Goal: Task Accomplishment & Management: Use online tool/utility

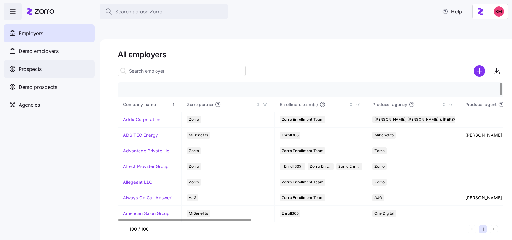
click at [40, 70] on span "Prospects" at bounding box center [30, 69] width 23 height 8
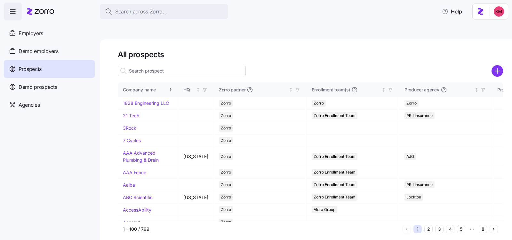
click at [427, 225] on button "2" at bounding box center [428, 229] width 8 height 8
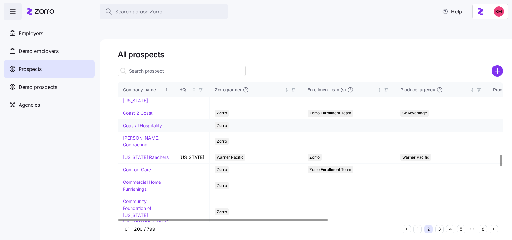
scroll to position [886, 0]
click at [135, 128] on link "Coastal Hospitality" at bounding box center [142, 124] width 39 height 5
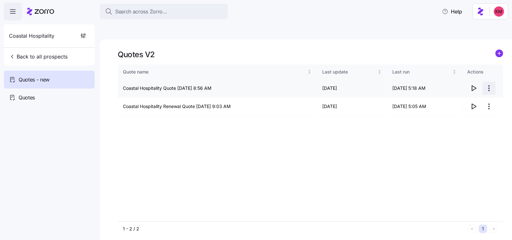
click at [491, 73] on html "Search across Zorro... Help Coastal Hospitality Back to all prospects Quotes - …" at bounding box center [256, 150] width 512 height 301
click at [466, 85] on div "Edit quote" at bounding box center [463, 89] width 59 height 10
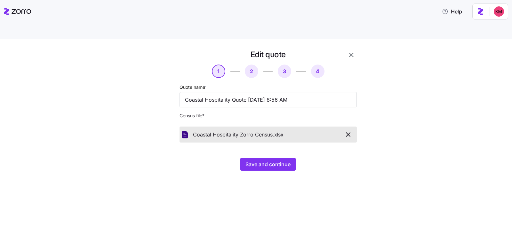
click at [466, 104] on div "Edit quote 1 2 3 4 Quote name * Coastal Hospitality Quote 10/10/2025 8:56 AM Ce…" at bounding box center [260, 114] width 485 height 129
click at [288, 161] on span "Save and continue" at bounding box center [267, 165] width 45 height 8
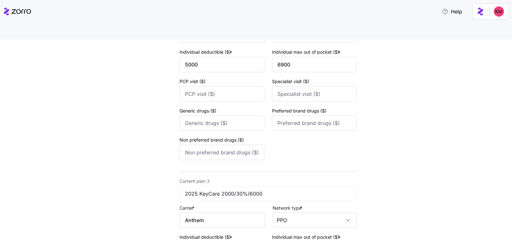
scroll to position [631, 0]
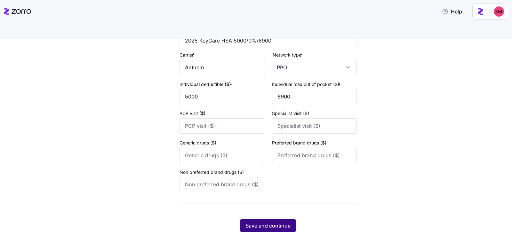
click at [273, 222] on span "Save and continue" at bounding box center [267, 226] width 45 height 8
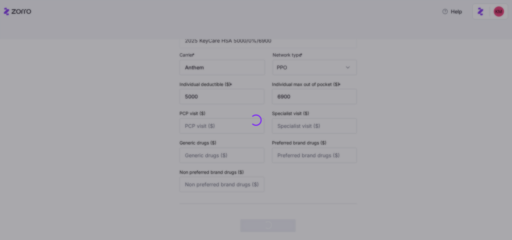
scroll to position [0, 0]
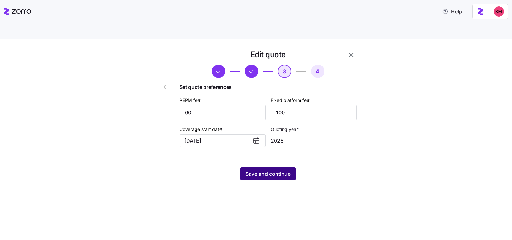
click at [268, 170] on span "Save and continue" at bounding box center [267, 174] width 45 height 8
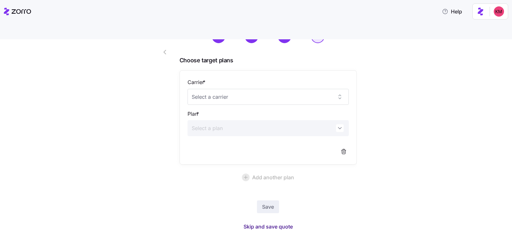
click at [262, 221] on button "Skip and save quote" at bounding box center [267, 227] width 59 height 12
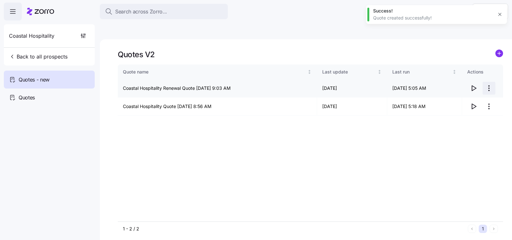
click at [487, 72] on html "Search across Zorro... Help Coastal Hospitality Back to all prospects Quotes - …" at bounding box center [256, 150] width 512 height 301
click at [463, 89] on div "Edit quote" at bounding box center [463, 89] width 59 height 10
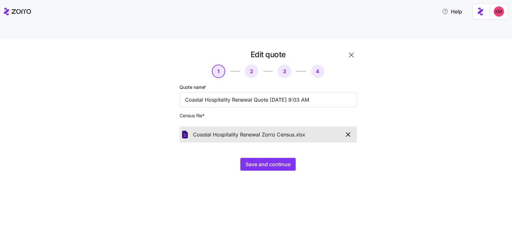
drag, startPoint x: 264, startPoint y: 169, endPoint x: 264, endPoint y: 162, distance: 6.7
click at [264, 168] on div "Edit quote 1 2 3 4 Quote name * Coastal Hospitality Renewal Quote 10/10/2025 9:…" at bounding box center [256, 147] width 512 height 216
click at [265, 161] on span "Save and continue" at bounding box center [267, 165] width 45 height 8
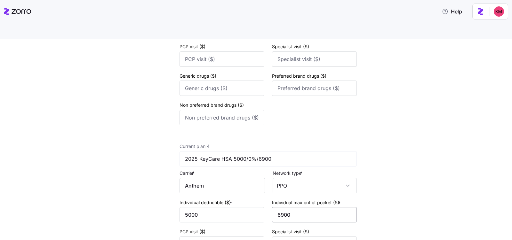
scroll to position [631, 0]
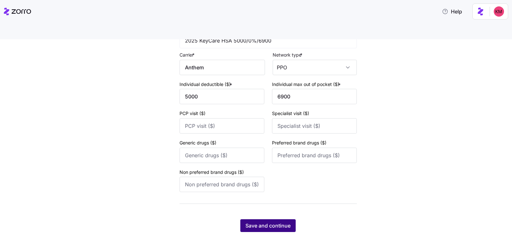
click at [271, 222] on span "Save and continue" at bounding box center [267, 226] width 45 height 8
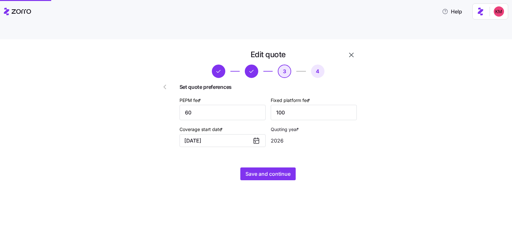
scroll to position [0, 0]
click at [263, 168] on button "Save and continue" at bounding box center [267, 174] width 55 height 13
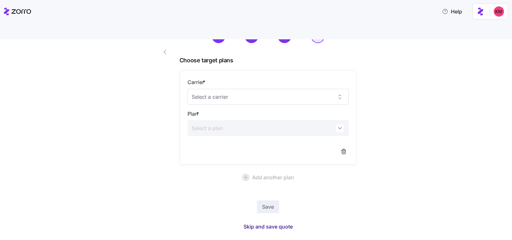
click at [243, 223] on span "Skip and save quote" at bounding box center [267, 227] width 49 height 8
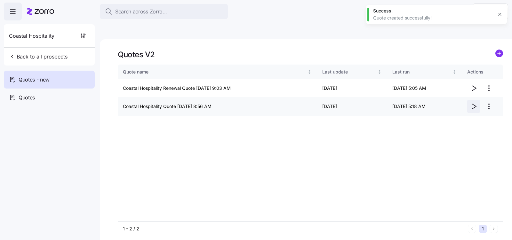
drag, startPoint x: 477, startPoint y: 109, endPoint x: 477, endPoint y: 94, distance: 15.3
click at [477, 109] on div "Quote name Last update Last run Actions Coastal Hospitality Renewal Quote 10/10…" at bounding box center [310, 143] width 385 height 157
click at [477, 103] on icon "button" at bounding box center [473, 107] width 8 height 8
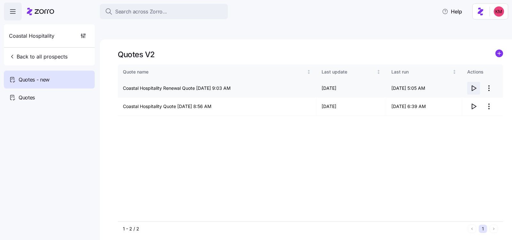
click at [472, 86] on icon "button" at bounding box center [474, 88] width 4 height 5
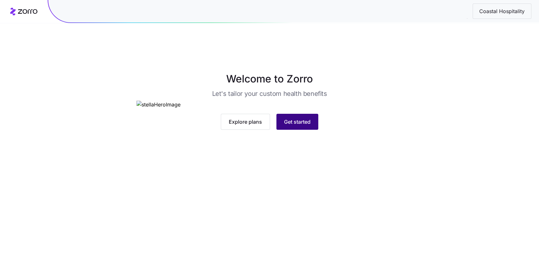
click at [288, 126] on span "Get started" at bounding box center [297, 122] width 27 height 8
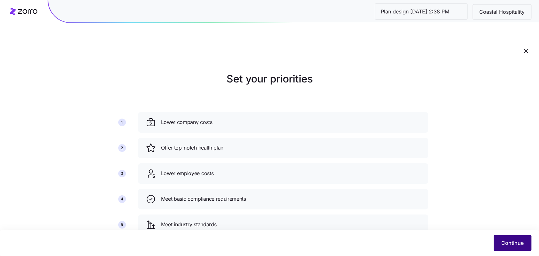
click at [513, 241] on span "Continue" at bounding box center [513, 243] width 22 height 8
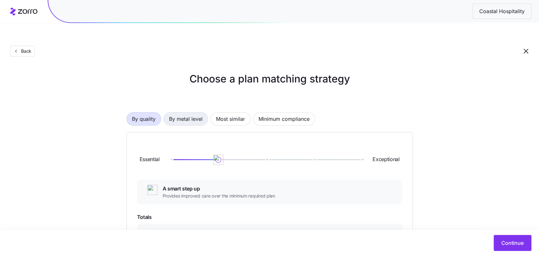
click at [191, 113] on span "By metal level" at bounding box center [186, 119] width 34 height 13
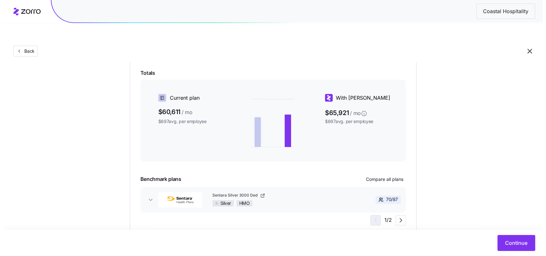
scroll to position [104, 0]
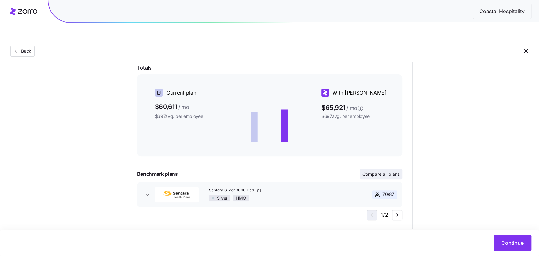
click at [377, 171] on span "Compare all plans" at bounding box center [381, 174] width 37 height 6
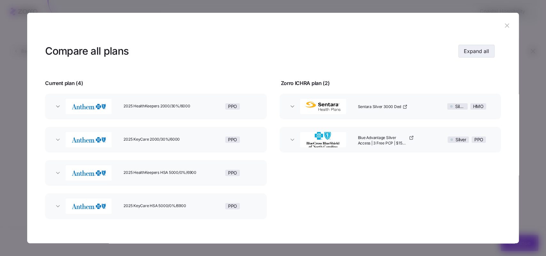
drag, startPoint x: 494, startPoint y: 43, endPoint x: 481, endPoint y: 50, distance: 15.0
click at [494, 43] on header "Compare all plans Expand all" at bounding box center [272, 51] width 455 height 26
click at [481, 50] on span "Expand all" at bounding box center [476, 51] width 25 height 8
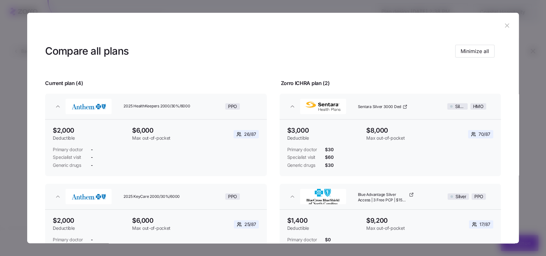
click at [505, 24] on icon "button" at bounding box center [507, 25] width 4 height 4
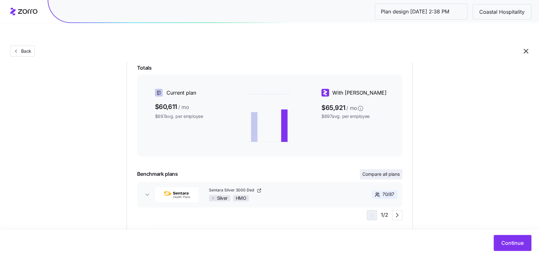
click at [382, 171] on span "Compare all plans" at bounding box center [381, 174] width 37 height 6
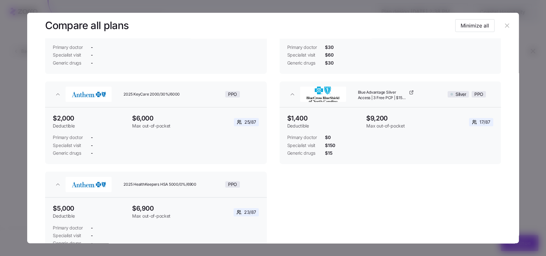
scroll to position [242, 0]
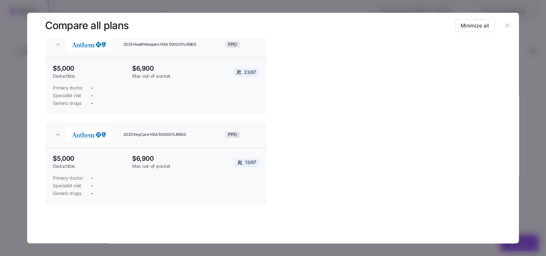
click at [505, 27] on icon "button" at bounding box center [507, 25] width 4 height 4
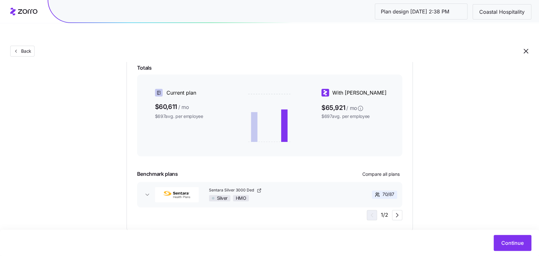
click at [500, 183] on div "Choose a plan matching strategy By quality By metal level Most similar Minimum …" at bounding box center [269, 99] width 539 height 263
click at [512, 240] on span "Continue" at bounding box center [513, 243] width 22 height 8
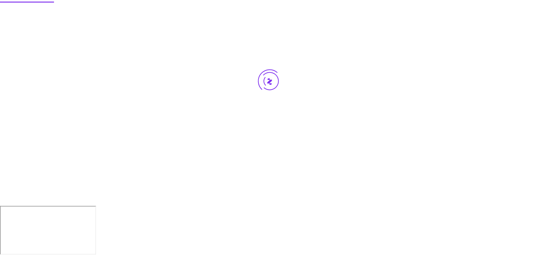
scroll to position [0, 0]
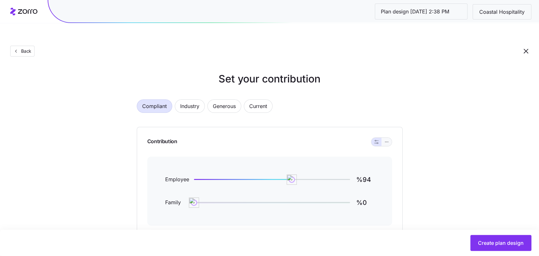
click at [388, 138] on icon "button" at bounding box center [387, 142] width 4 height 8
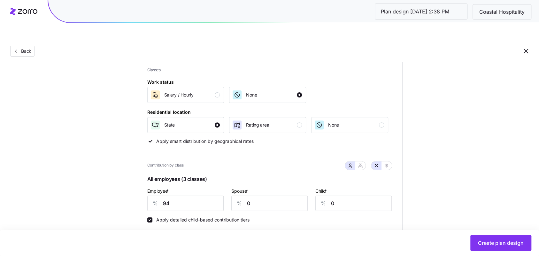
scroll to position [131, 0]
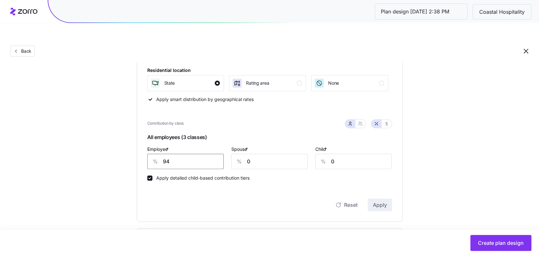
click at [197, 154] on input "94" at bounding box center [185, 161] width 76 height 15
type input "57"
type input "59"
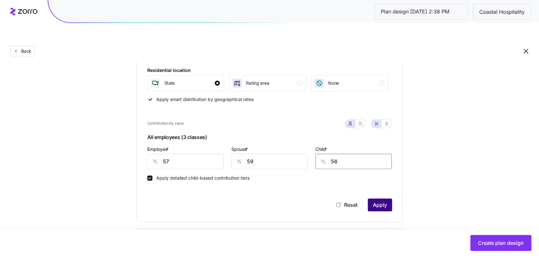
type input "56"
click at [372, 199] on button "Apply" at bounding box center [380, 205] width 24 height 13
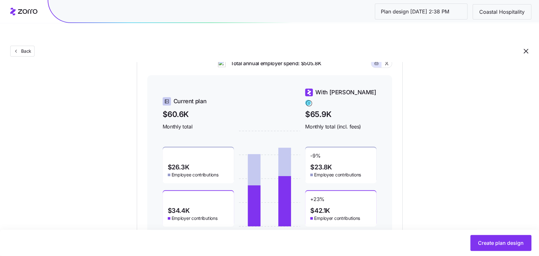
scroll to position [202, 0]
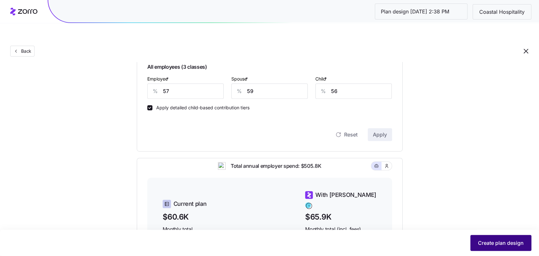
click at [507, 244] on span "Create plan design" at bounding box center [501, 243] width 46 height 8
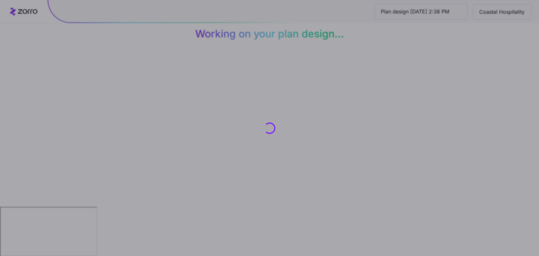
scroll to position [0, 0]
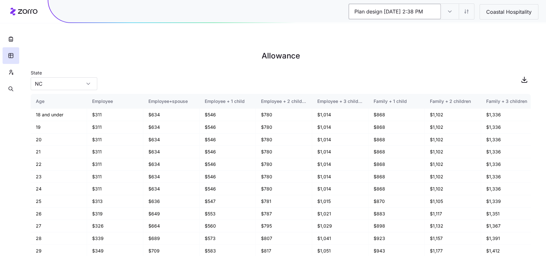
click at [384, 10] on input "Plan design 10/10/2025 2:38 PM" at bounding box center [394, 11] width 92 height 15
click at [374, 14] on input "Plan design 10/10/2025 2:38 PM" at bounding box center [394, 11] width 92 height 15
click at [376, 13] on input "Plan design 10/10/2025 2:38 PM" at bounding box center [394, 11] width 92 height 15
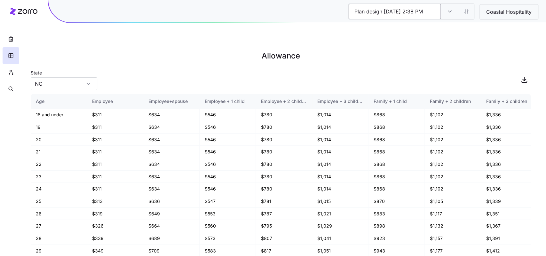
click at [376, 13] on input "Plan design 10/10/2025 2:38 PM" at bounding box center [394, 11] width 92 height 15
click at [424, 12] on input "Plan design 10/10/2025 2:38 PM" at bounding box center [394, 11] width 92 height 15
click at [451, 12] on input "Plan design 10/10/2025 2:38 PM" at bounding box center [450, 11] width 18 height 15
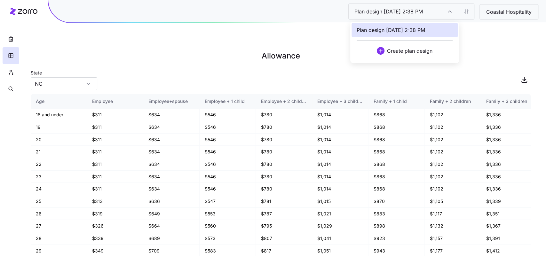
click at [451, 12] on div "Plan design 10/10/2025 2:38 PM" at bounding box center [450, 11] width 18 height 15
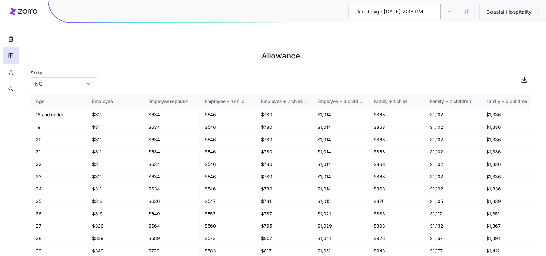
click at [357, 7] on input "Plan design 10/10/2025 2:38 PM" at bounding box center [394, 11] width 92 height 15
drag, startPoint x: 381, startPoint y: 11, endPoint x: 332, endPoint y: 10, distance: 48.9
click at [332, 10] on div "Plan design 10/10/2025 2:38 PM Plan design 10/10/2025 2:38 PM Coastal Hospitali…" at bounding box center [296, 11] width 497 height 22
click at [385, 12] on input "Plan design 10/10/2025 2:38 PM" at bounding box center [394, 11] width 92 height 15
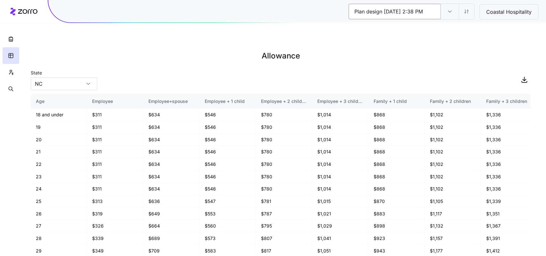
click at [385, 12] on input "Plan design 10/10/2025 2:38 PM" at bounding box center [394, 11] width 92 height 15
click at [382, 12] on input "Plan design 10/10/2025 2:38 PM" at bounding box center [394, 11] width 92 height 15
drag, startPoint x: 382, startPoint y: 11, endPoint x: 332, endPoint y: 8, distance: 50.9
click at [327, 9] on div "Plan design 10/10/2025 2:38 PM Plan design 10/10/2025 2:38 PM Coastal Hospitali…" at bounding box center [296, 11] width 497 height 22
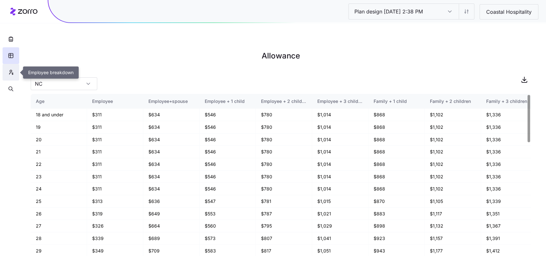
click at [8, 76] on button "button" at bounding box center [11, 72] width 17 height 17
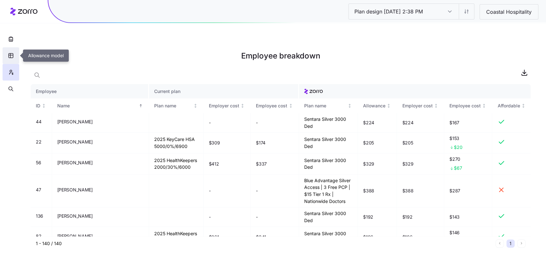
click at [9, 54] on icon "button" at bounding box center [11, 55] width 4 height 4
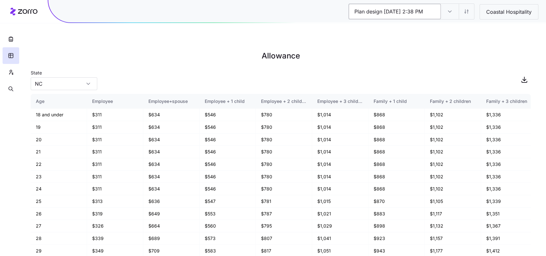
click at [393, 14] on input "Plan design 10/10/2025 2:38 PM" at bounding box center [394, 11] width 92 height 15
type input "Current vs Silver"
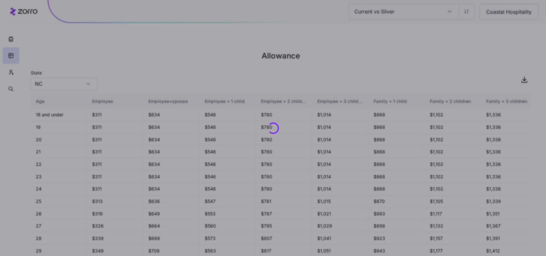
click at [422, 39] on div "Current vs Silver Plan design 10/10/2025 2:38 PM Coastal Hospitality Allowance …" at bounding box center [273, 143] width 546 height 256
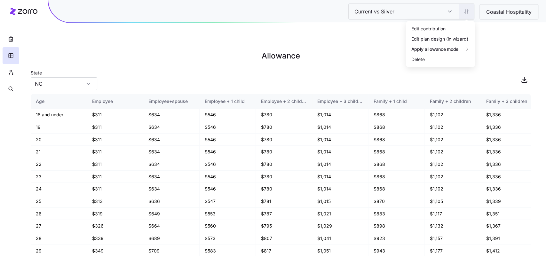
click at [465, 13] on html "Current vs Silver Current vs Silver Coastal Hospitality Allowance State NC Age …" at bounding box center [273, 160] width 546 height 320
click at [448, 35] on div "Edit plan design (in wizard)" at bounding box center [439, 38] width 57 height 7
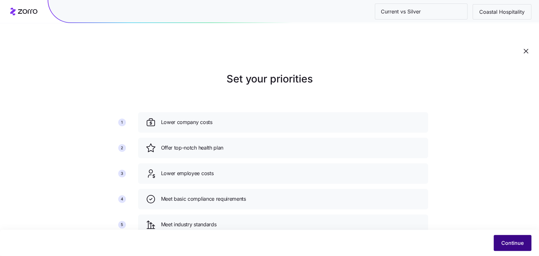
click at [506, 240] on span "Continue" at bounding box center [513, 243] width 22 height 8
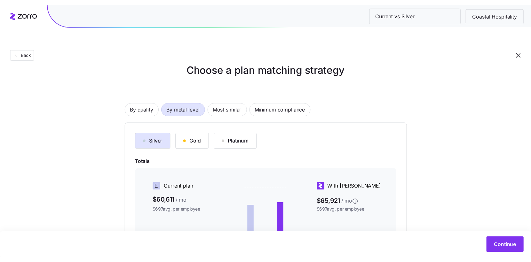
scroll to position [13, 0]
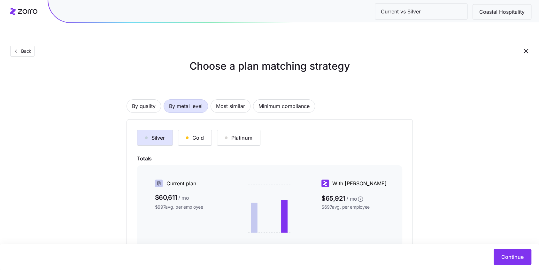
click at [80, 100] on div "Choose a plan matching strategy By quality By metal level Most similar Minimum …" at bounding box center [269, 190] width 539 height 263
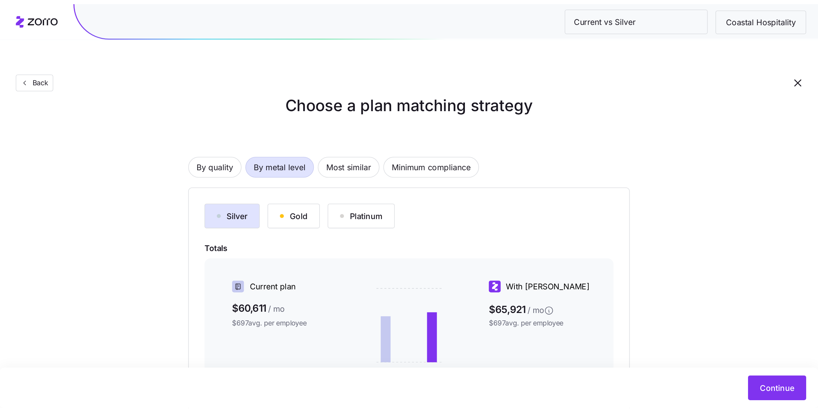
scroll to position [0, 0]
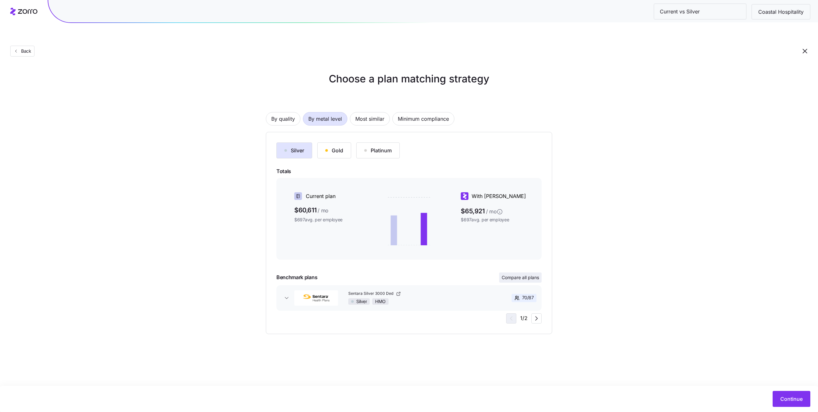
click at [502, 256] on span "Compare all plans" at bounding box center [520, 278] width 37 height 6
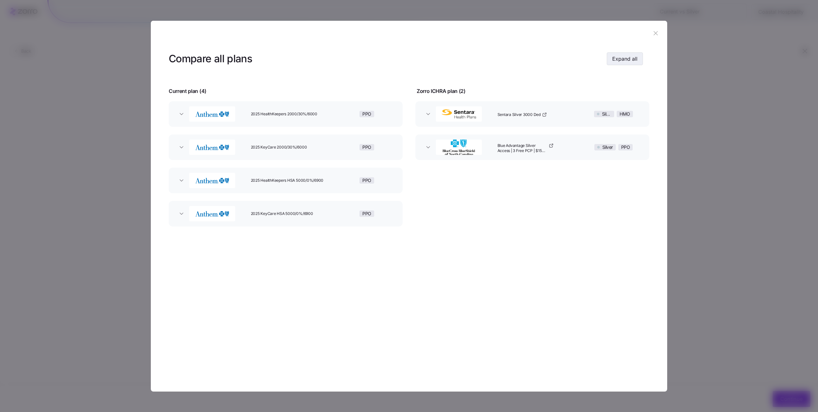
click at [545, 61] on span "Expand all" at bounding box center [625, 59] width 25 height 8
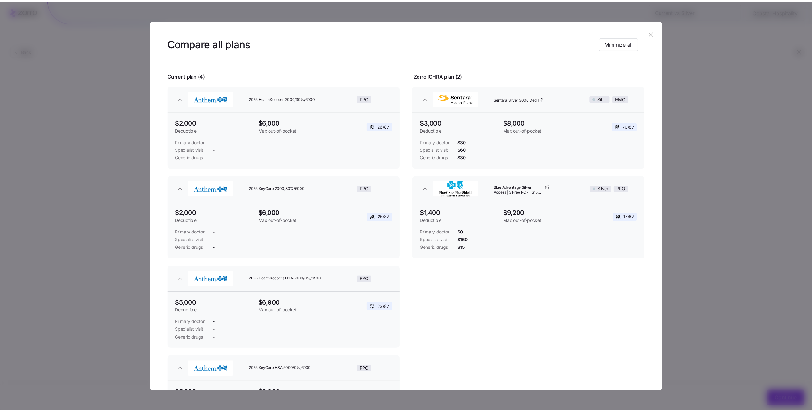
scroll to position [6, 0]
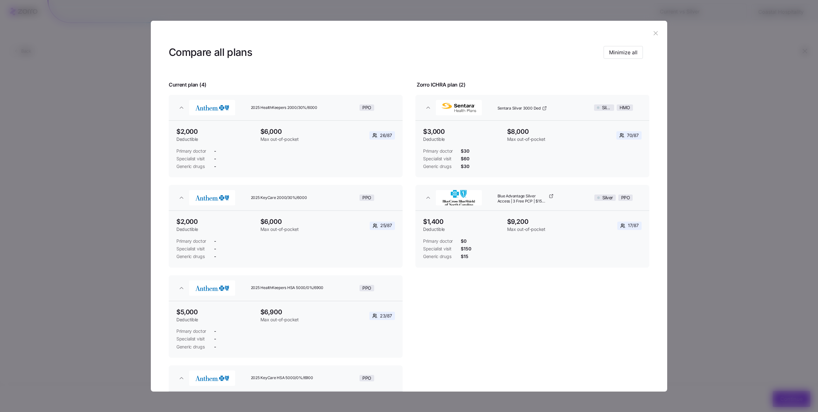
click at [545, 37] on button "button" at bounding box center [656, 33] width 10 height 10
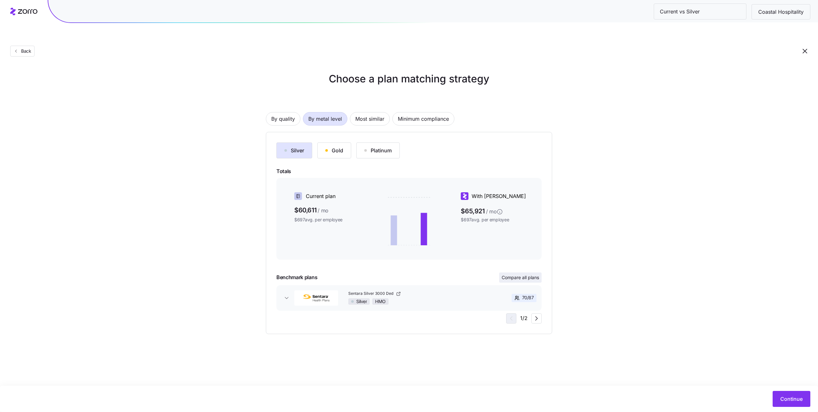
click at [529, 256] on span "Compare all plans" at bounding box center [520, 278] width 37 height 6
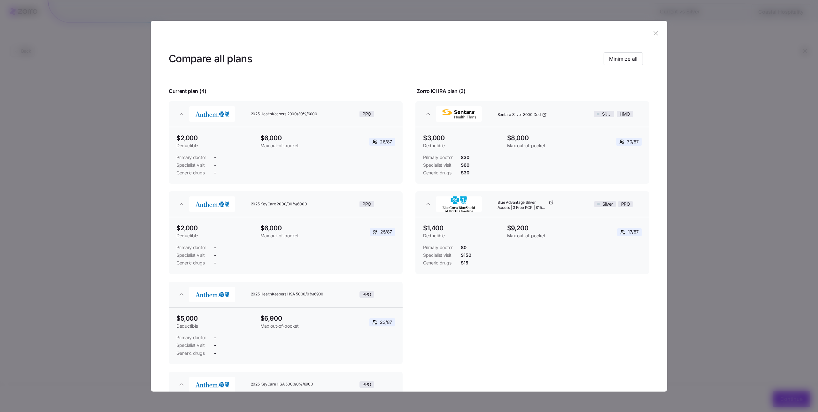
click at [545, 39] on header at bounding box center [409, 34] width 517 height 26
click at [545, 35] on header at bounding box center [409, 34] width 517 height 26
click at [545, 33] on icon "button" at bounding box center [656, 33] width 7 height 7
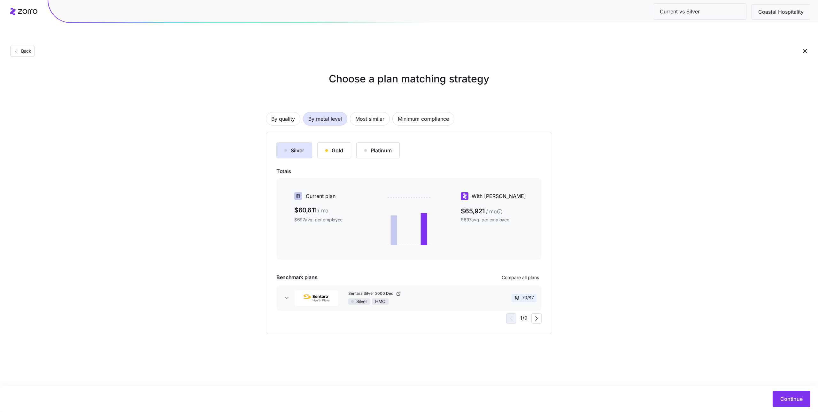
click at [340, 147] on div "Gold" at bounding box center [334, 151] width 18 height 8
click at [309, 143] on button "Silver" at bounding box center [295, 151] width 36 height 16
click at [545, 256] on span "Continue" at bounding box center [792, 399] width 22 height 8
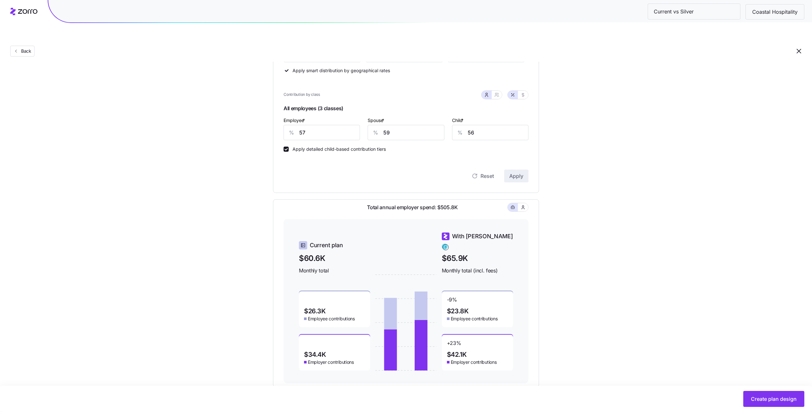
scroll to position [162, 0]
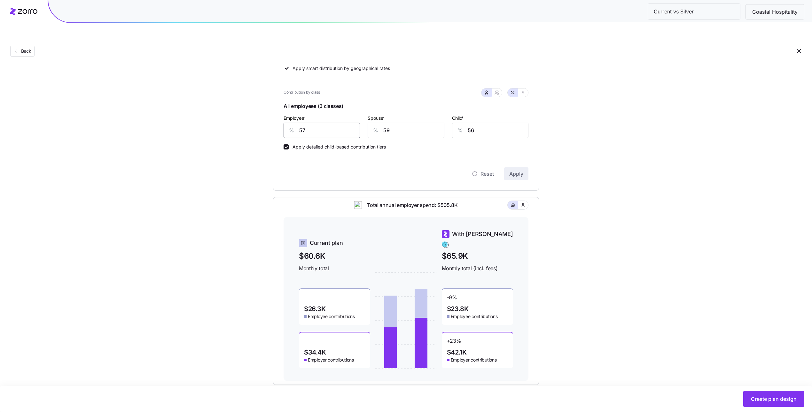
click at [327, 123] on input "57" at bounding box center [322, 130] width 76 height 15
click at [416, 123] on input "59" at bounding box center [406, 130] width 76 height 15
click at [331, 123] on input "60" at bounding box center [322, 130] width 76 height 15
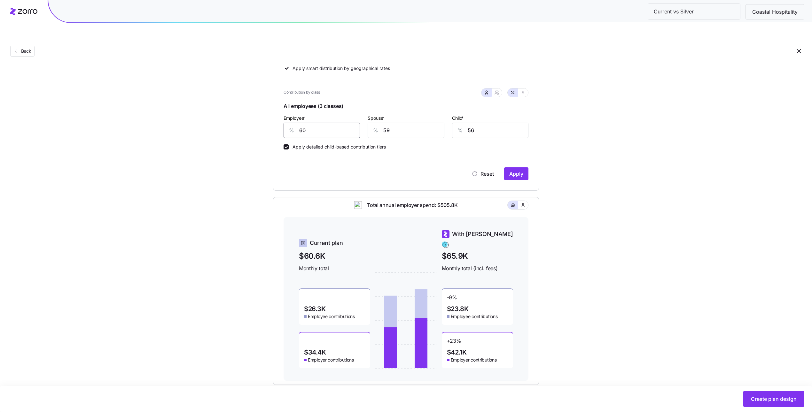
click at [331, 123] on input "60" at bounding box center [322, 130] width 76 height 15
type input "50"
type input "55"
click at [508, 168] on button "Apply" at bounding box center [516, 174] width 24 height 13
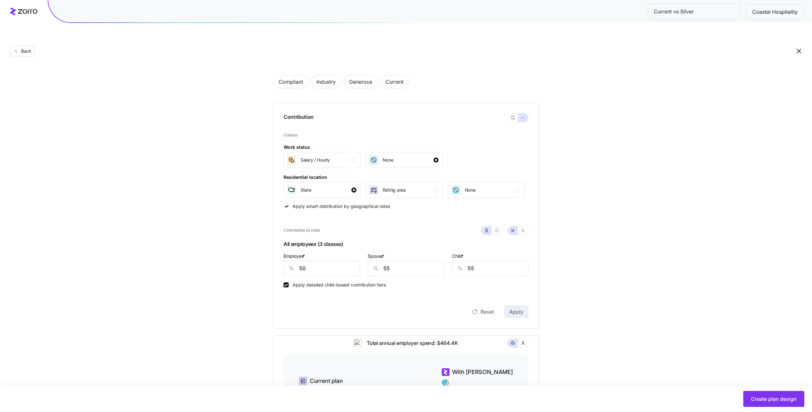
scroll to position [36, 0]
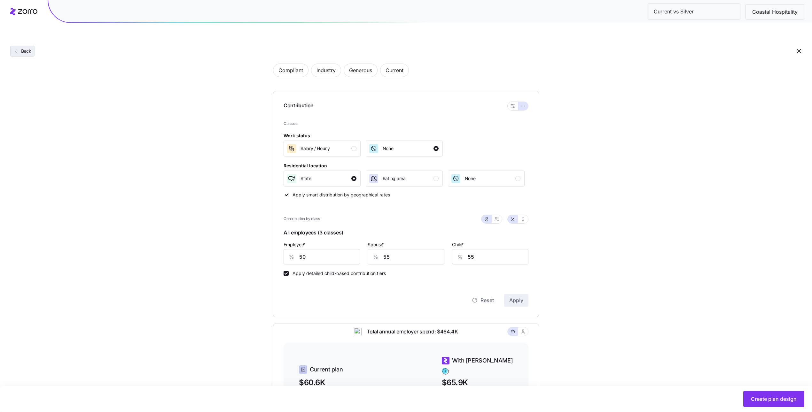
click at [22, 48] on span "Back" at bounding box center [25, 51] width 13 height 6
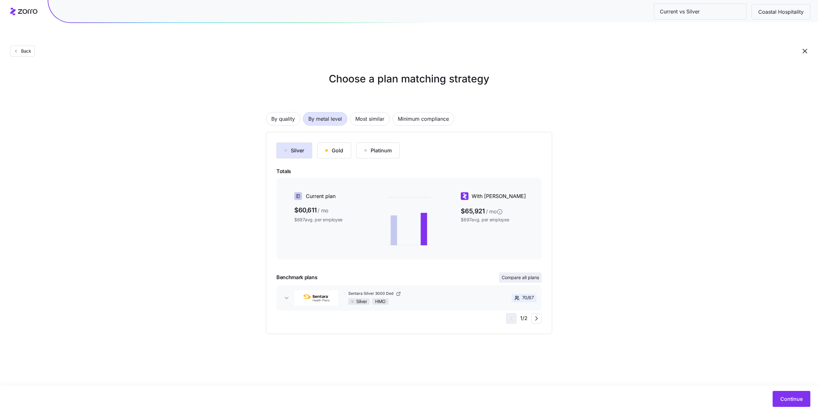
click at [515, 256] on span "Compare all plans" at bounding box center [520, 278] width 37 height 6
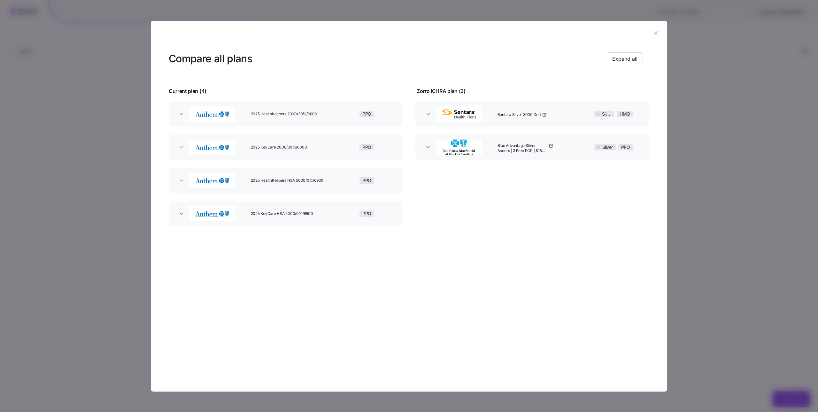
click at [432, 110] on button "Sentara Silver 3000 Ded Silver HMO" at bounding box center [533, 114] width 234 height 26
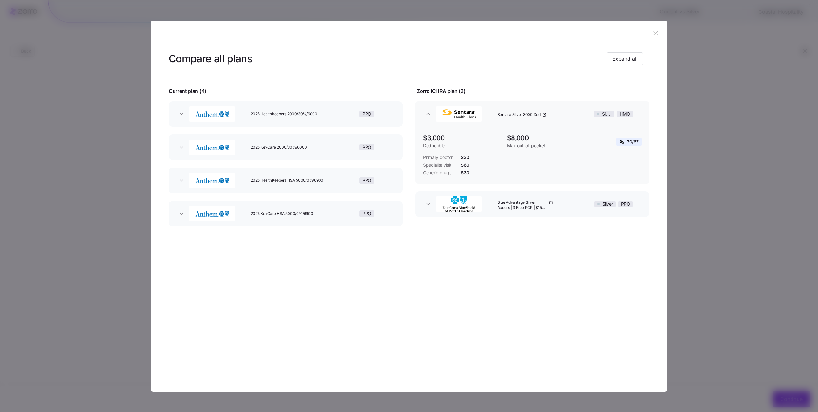
click at [545, 33] on icon "button" at bounding box center [656, 33] width 7 height 7
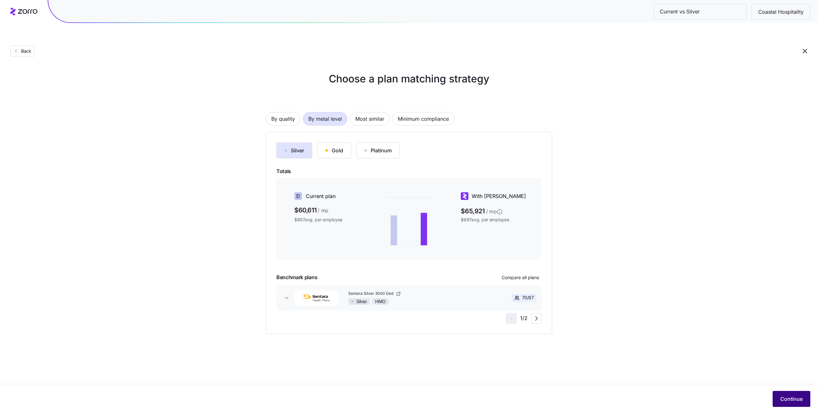
click at [545, 256] on span "Continue" at bounding box center [792, 399] width 22 height 8
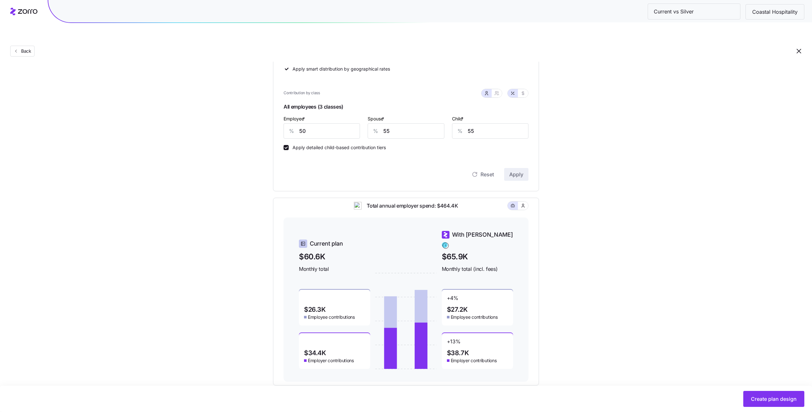
scroll to position [162, 0]
click at [545, 256] on div "Create plan design" at bounding box center [406, 399] width 812 height 26
click at [545, 256] on span "Create plan design" at bounding box center [774, 399] width 46 height 8
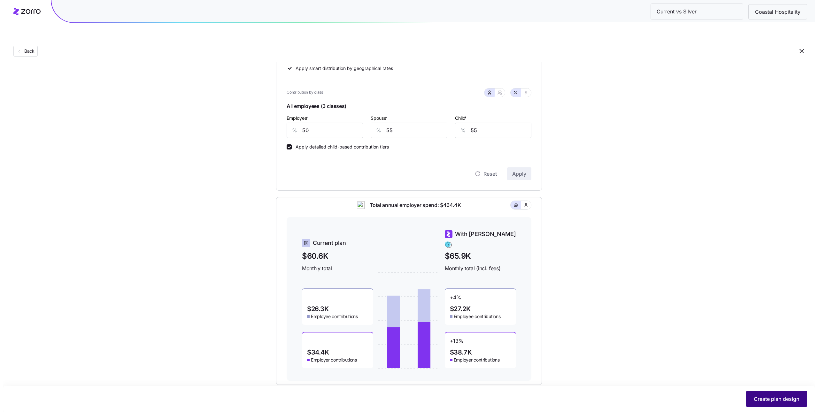
scroll to position [0, 0]
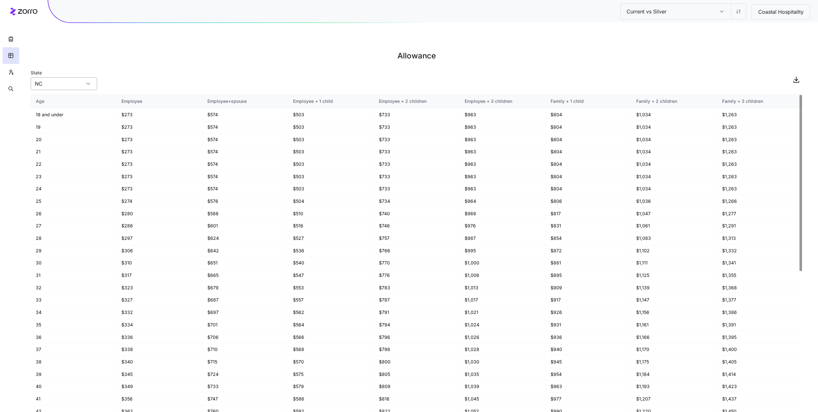
click at [73, 77] on input "NC" at bounding box center [64, 83] width 67 height 13
click at [148, 48] on h1 "Allowance" at bounding box center [417, 55] width 772 height 15
click at [85, 77] on input "NC" at bounding box center [64, 83] width 67 height 13
click at [74, 95] on div "NV" at bounding box center [63, 99] width 61 height 12
click at [67, 77] on input "NV" at bounding box center [64, 83] width 67 height 13
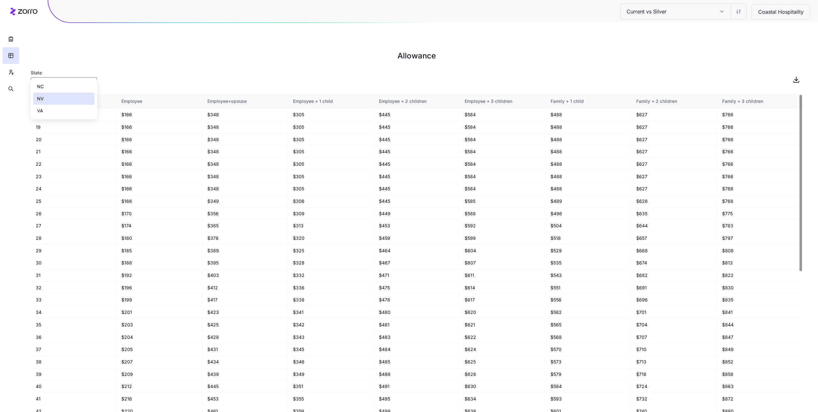
click at [62, 106] on div "VA" at bounding box center [63, 111] width 61 height 12
type input "VA"
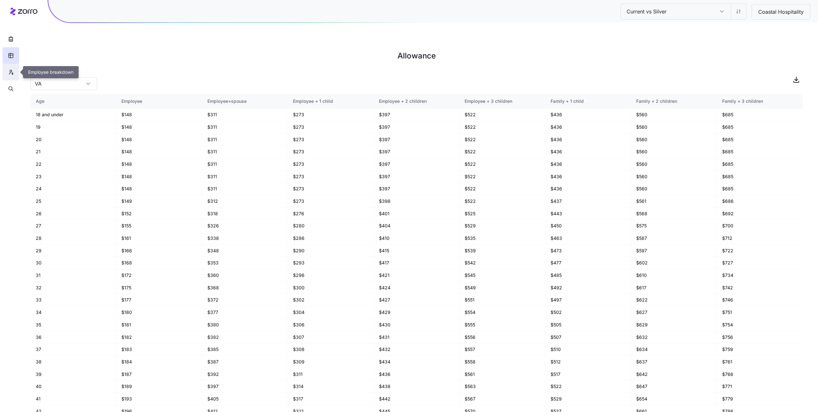
click at [12, 72] on icon "button" at bounding box center [11, 72] width 6 height 6
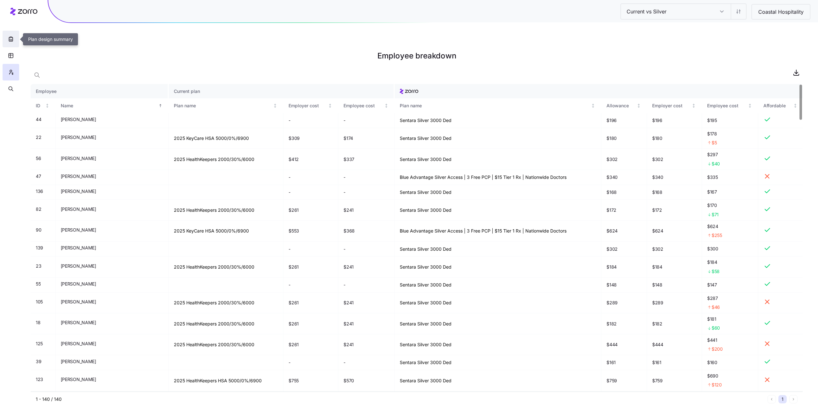
click at [10, 37] on icon "button" at bounding box center [11, 39] width 6 height 6
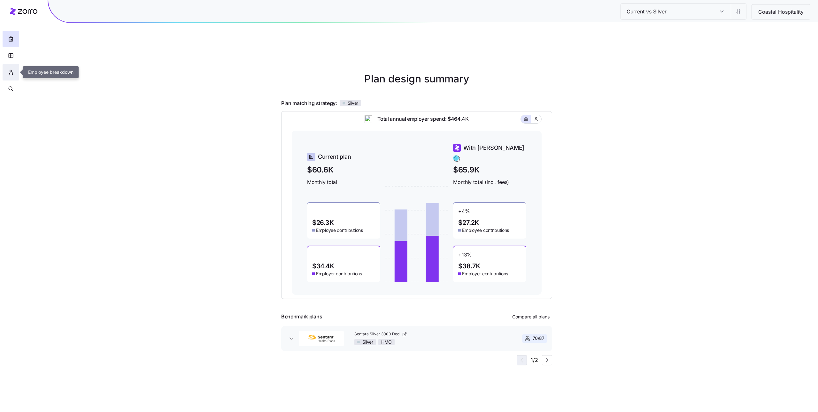
click at [11, 76] on button "button" at bounding box center [11, 72] width 17 height 17
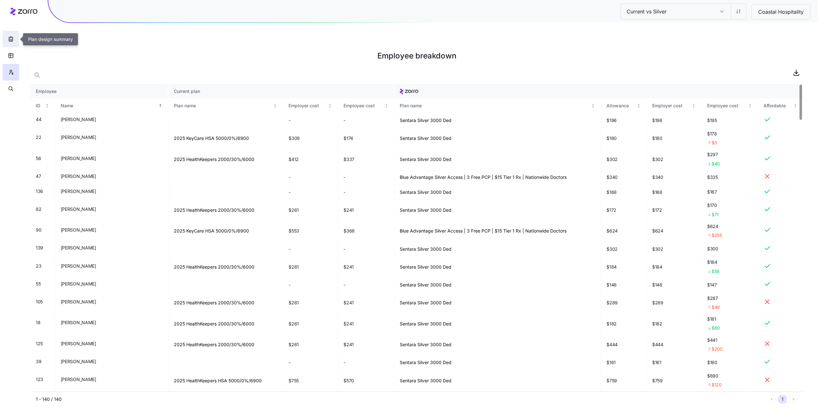
click at [12, 39] on icon "button" at bounding box center [11, 39] width 4 height 4
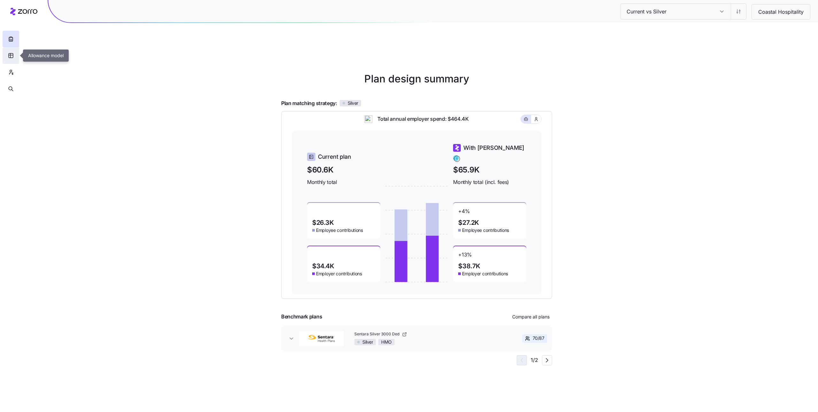
click at [6, 56] on button "button" at bounding box center [11, 55] width 17 height 17
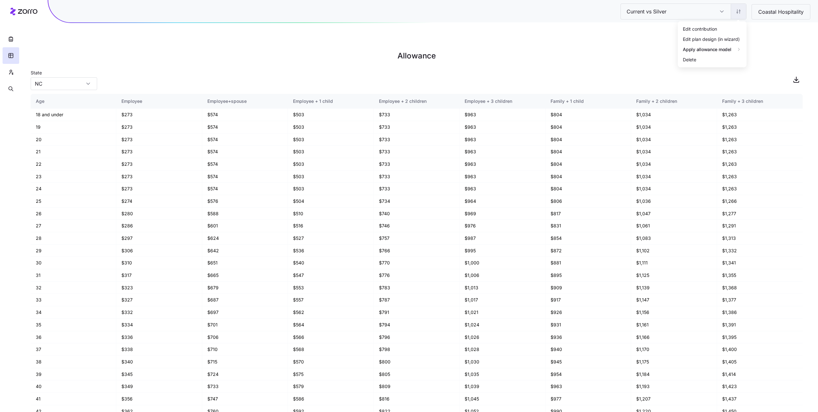
click at [545, 11] on html "Current vs Silver Current vs Silver Coastal Hospitality Allowance State NC Age …" at bounding box center [409, 238] width 818 height 477
click at [545, 31] on div "Edit contribution" at bounding box center [700, 28] width 34 height 7
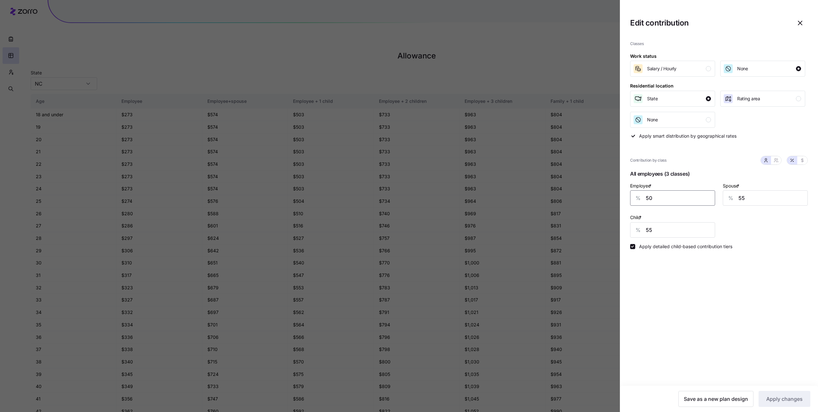
click at [545, 199] on input "50" at bounding box center [672, 198] width 85 height 15
type input "55"
click at [545, 256] on span "Apply changes" at bounding box center [785, 399] width 36 height 8
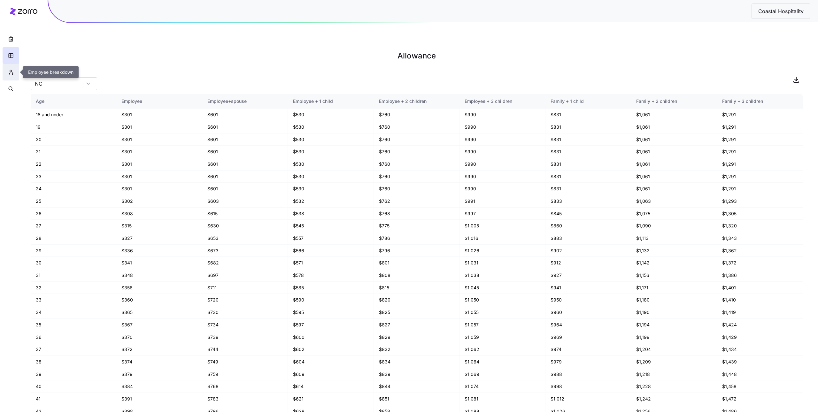
click at [14, 70] on button "button" at bounding box center [11, 72] width 17 height 17
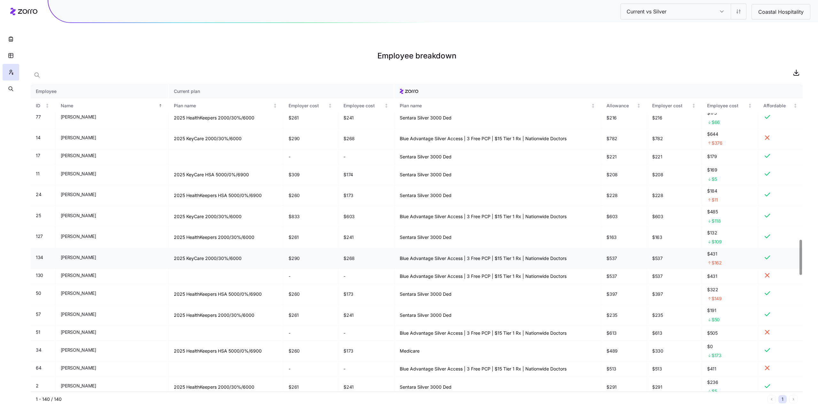
scroll to position [1506, 0]
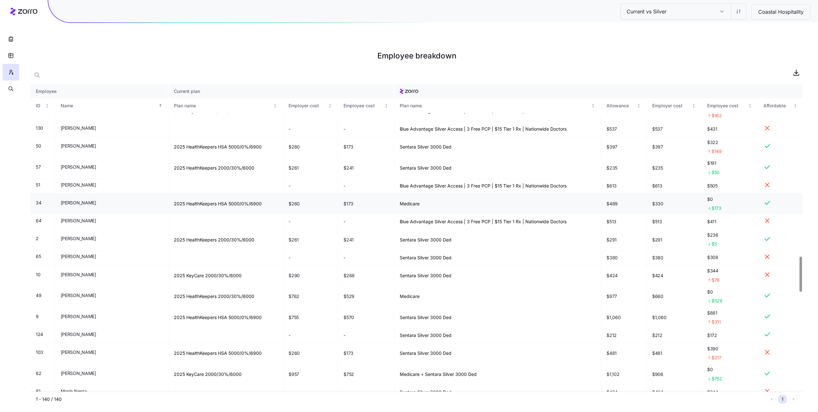
drag, startPoint x: 12, startPoint y: 58, endPoint x: 88, endPoint y: 200, distance: 161.6
click at [105, 147] on div "Current vs Silver Current vs Silver Coastal Hospitality Employee breakdown Empl…" at bounding box center [409, 221] width 818 height 412
click at [5, 55] on button "button" at bounding box center [11, 55] width 17 height 17
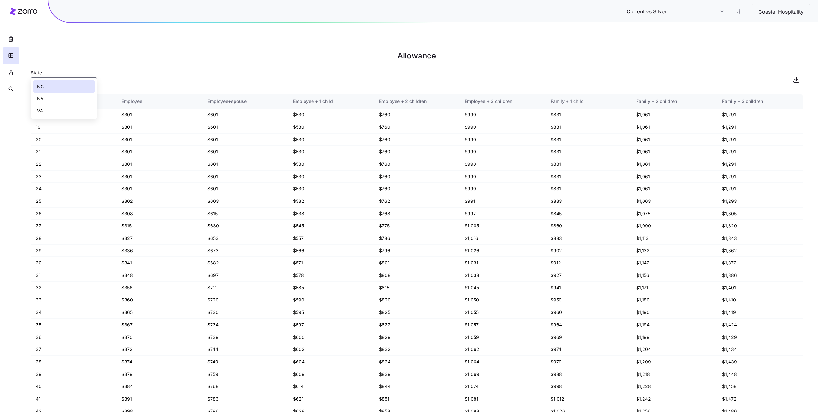
click at [84, 77] on div "NC" at bounding box center [64, 83] width 67 height 13
click at [74, 109] on div "VA" at bounding box center [63, 111] width 61 height 12
type input "VA"
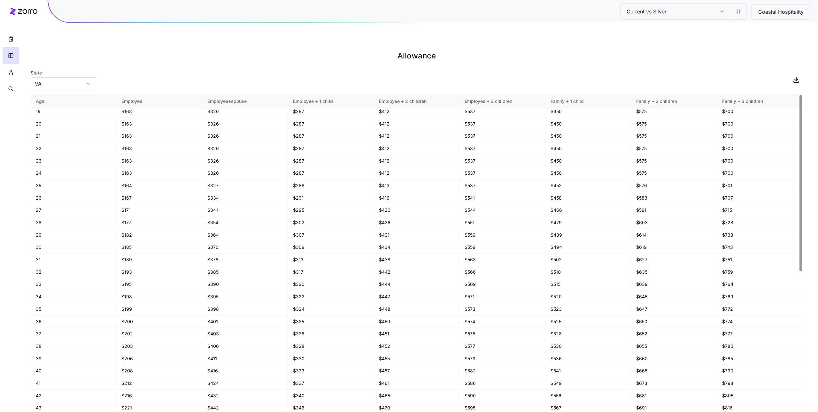
scroll to position [274, 0]
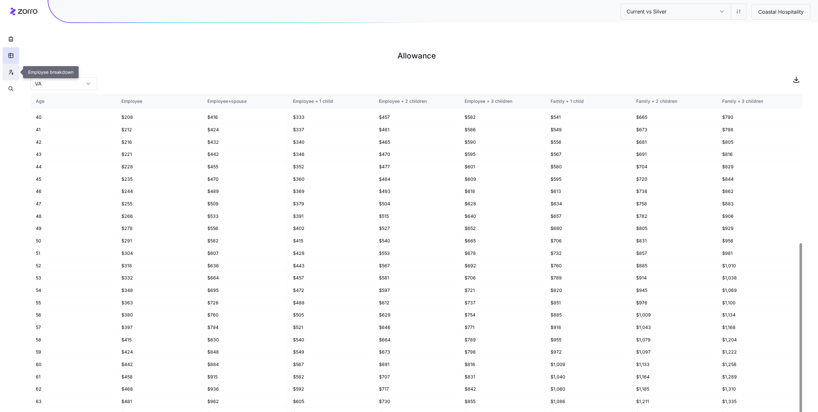
click at [9, 68] on button "button" at bounding box center [11, 72] width 17 height 17
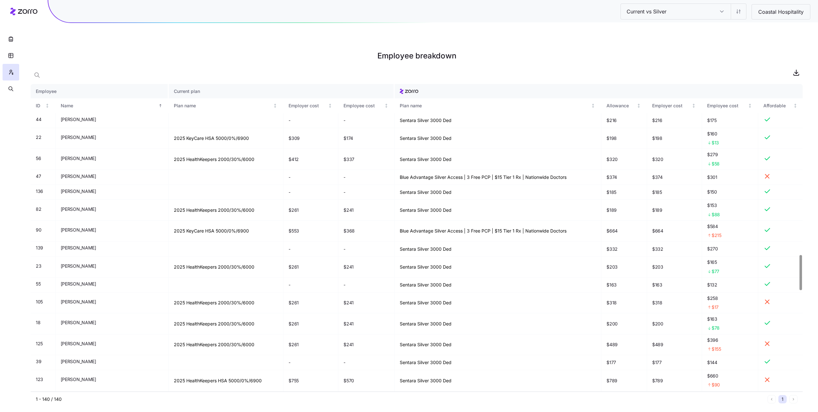
scroll to position [1492, 0]
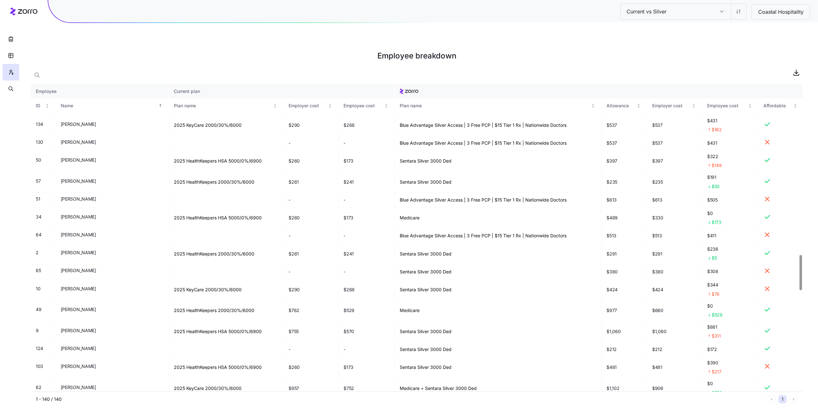
click at [545, 66] on div at bounding box center [417, 72] width 772 height 13
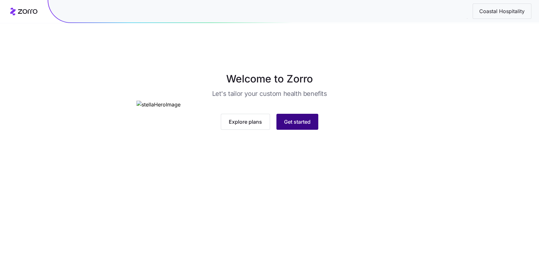
click at [286, 126] on span "Get started" at bounding box center [297, 122] width 27 height 8
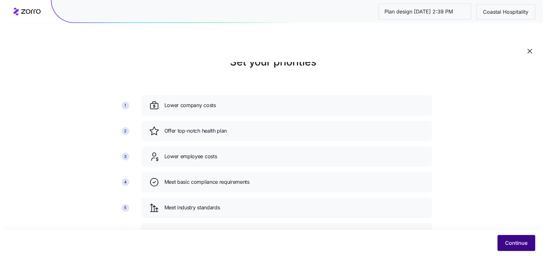
scroll to position [35, 0]
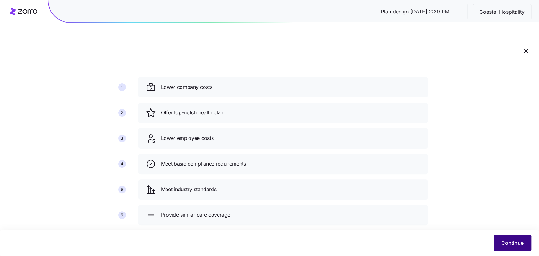
click at [523, 238] on button "Continue" at bounding box center [513, 243] width 38 height 16
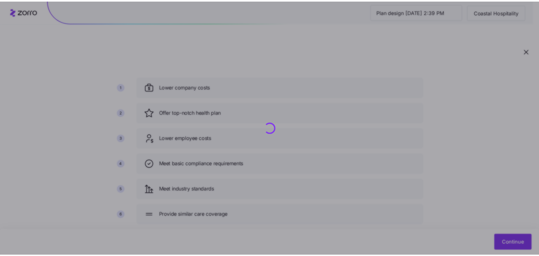
scroll to position [0, 0]
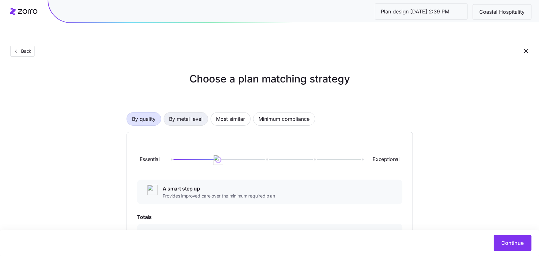
click at [191, 113] on span "By metal level" at bounding box center [186, 119] width 34 height 13
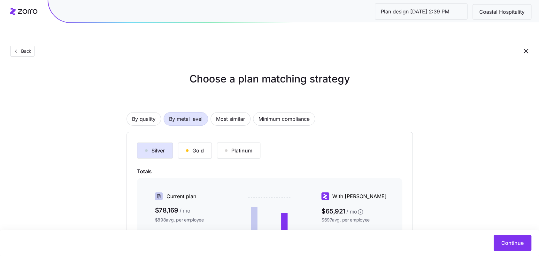
click at [187, 113] on span "By metal level" at bounding box center [186, 119] width 34 height 13
click at [500, 236] on button "Continue" at bounding box center [513, 243] width 38 height 16
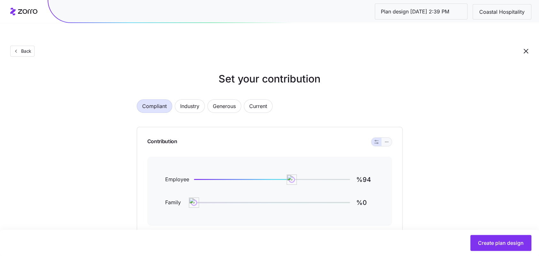
click at [389, 138] on button "button" at bounding box center [387, 142] width 10 height 8
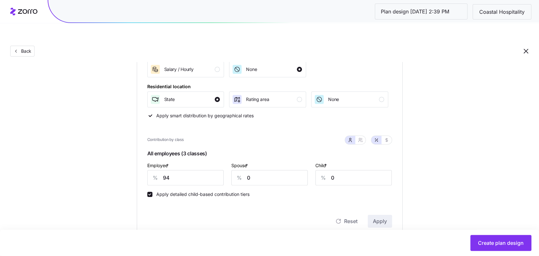
scroll to position [106, 0]
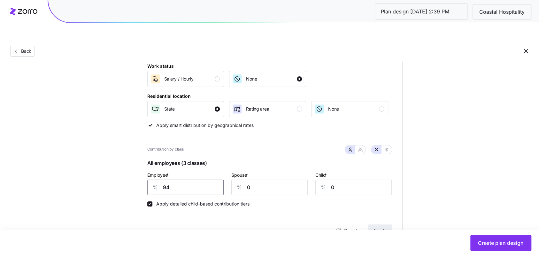
click at [182, 180] on input "94" at bounding box center [185, 187] width 76 height 15
type input "57"
type input "59"
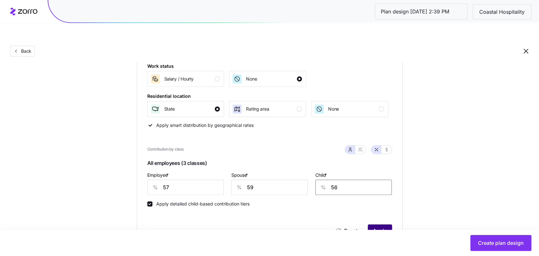
type input "56"
click at [388, 224] on button "Apply" at bounding box center [380, 230] width 24 height 13
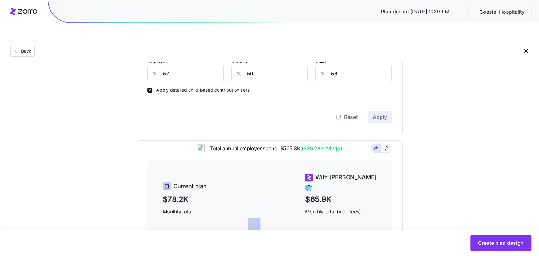
scroll to position [162, 0]
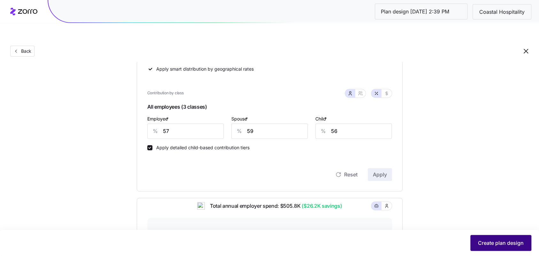
click at [512, 240] on span "Create plan design" at bounding box center [501, 243] width 46 height 8
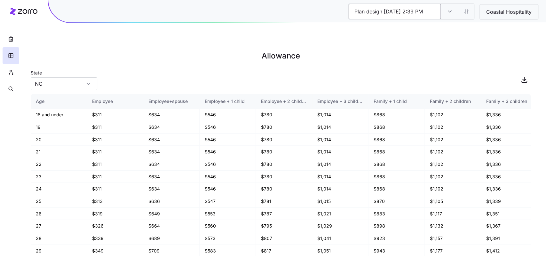
click at [395, 11] on input "Plan design 10/10/2025 2:39 PM" at bounding box center [394, 11] width 92 height 15
type input "Renewal vs Silver"
click at [427, 42] on div "Renewal vs Silver Plan design 10/10/2025 2:39 PM Coastal Hospitality Allowance …" at bounding box center [273, 143] width 546 height 256
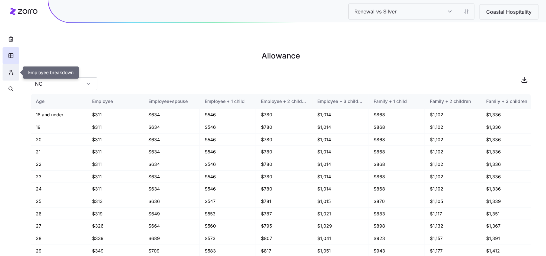
click at [6, 74] on button "button" at bounding box center [11, 72] width 17 height 17
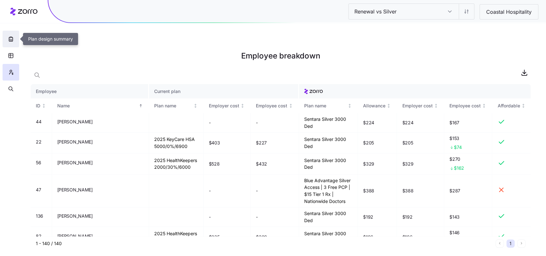
click at [11, 37] on icon "button" at bounding box center [11, 39] width 6 height 6
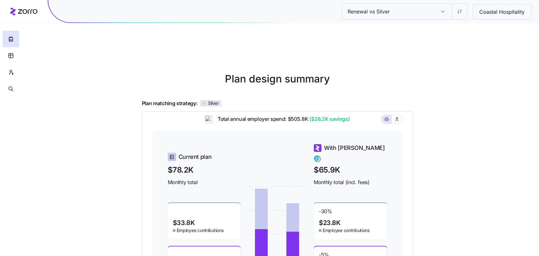
click at [488, 13] on span "Coastal Hospitality" at bounding box center [502, 12] width 56 height 8
click at [10, 9] on div at bounding box center [11, 48] width 22 height 97
click at [21, 12] on div at bounding box center [11, 48] width 22 height 97
click at [469, 14] on div "Renewal vs Silver Renewal vs Silver Coastal Hospitality" at bounding box center [437, 11] width 190 height 15
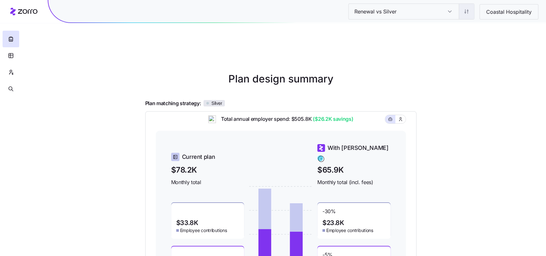
click at [466, 13] on html "Renewal vs Silver Renewal vs Silver Coastal Hospitality Plan design summary Pla…" at bounding box center [273, 207] width 546 height 415
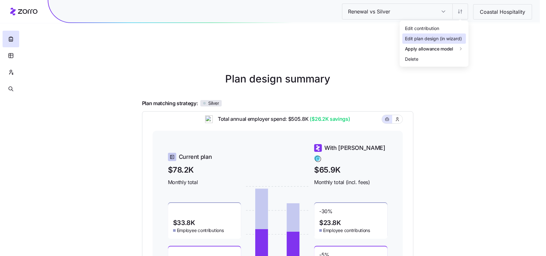
click at [454, 37] on div "Edit plan design (in wizard)" at bounding box center [432, 38] width 57 height 7
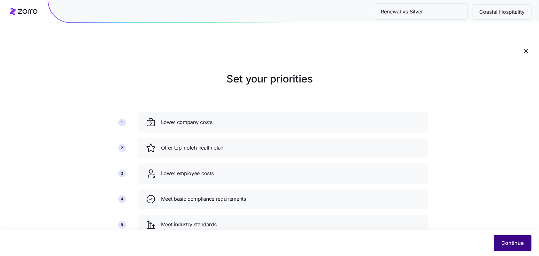
click at [514, 237] on button "Continue" at bounding box center [513, 243] width 38 height 16
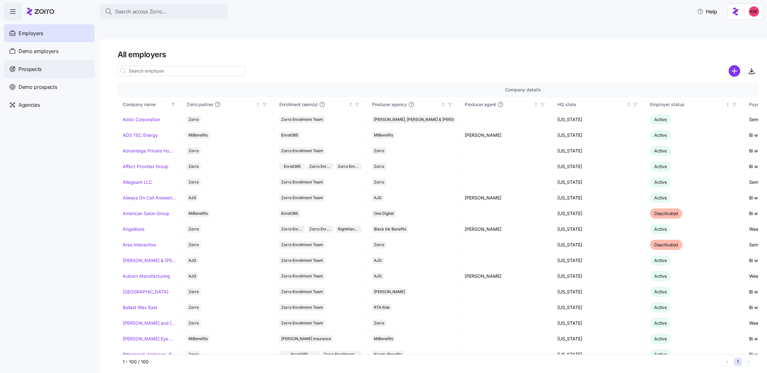
click at [45, 72] on div "Prospects" at bounding box center [49, 69] width 91 height 18
click at [43, 71] on div "Prospects" at bounding box center [49, 69] width 91 height 18
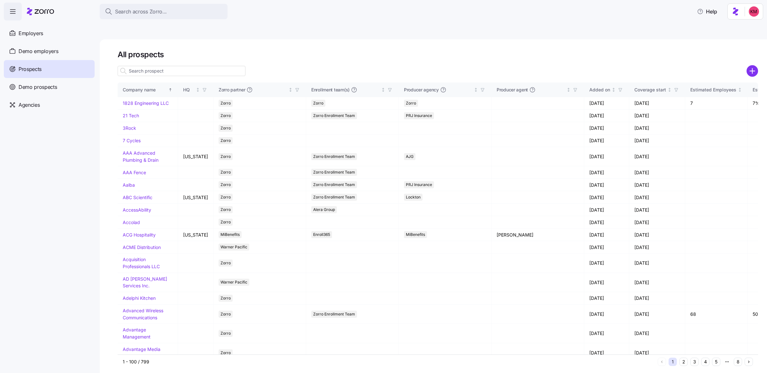
click at [233, 59] on div at bounding box center [438, 61] width 641 height 5
click at [209, 66] on input at bounding box center [182, 71] width 128 height 10
click at [208, 66] on input at bounding box center [182, 71] width 128 height 10
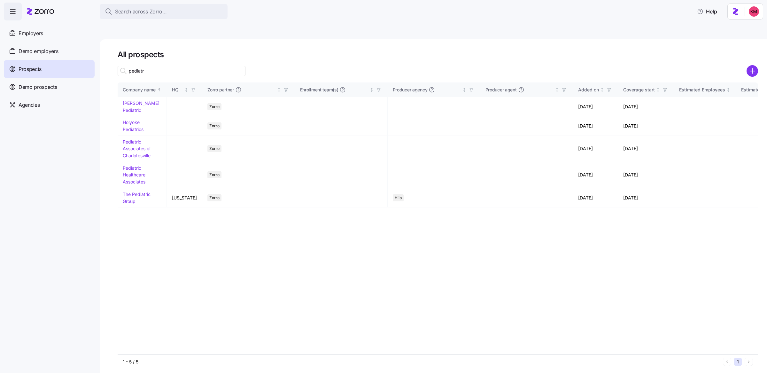
click at [205, 66] on input "pediatr" at bounding box center [182, 71] width 128 height 10
type input "pediatr"
click at [152, 209] on div "Company name HQ Zorro partner Enrollment team(s) Producer agency Producer agent…" at bounding box center [438, 218] width 641 height 272
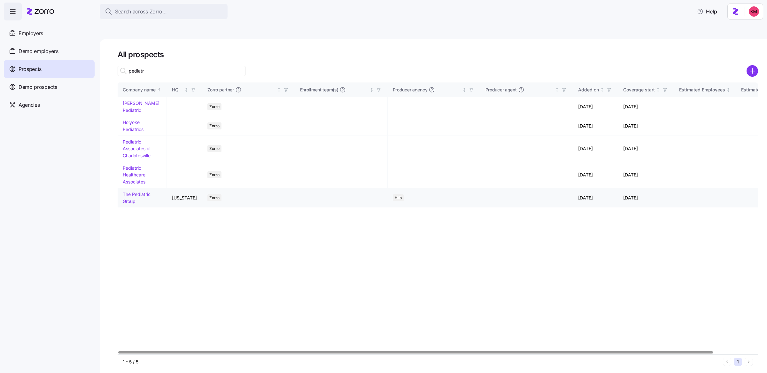
click at [132, 192] on link "The Pediatric Group" at bounding box center [137, 198] width 28 height 12
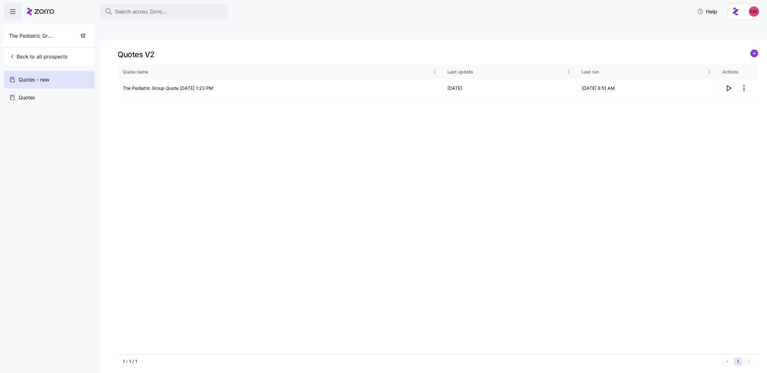
click at [674, 123] on div "Quote name Last update Last run Actions The Pediatric Group Quote 09/09/2025 1:…" at bounding box center [438, 210] width 641 height 290
click at [729, 84] on icon "button" at bounding box center [729, 88] width 8 height 8
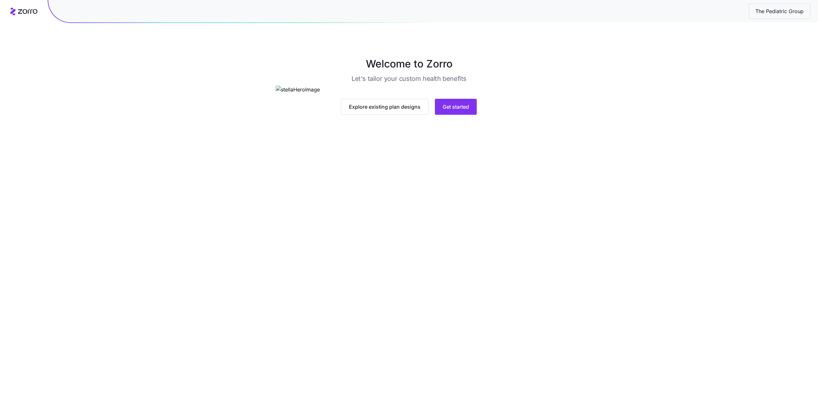
click at [467, 245] on main "Welcome to Zorro Let's tailor your custom health benefits Explore existing plan…" at bounding box center [409, 199] width 818 height 398
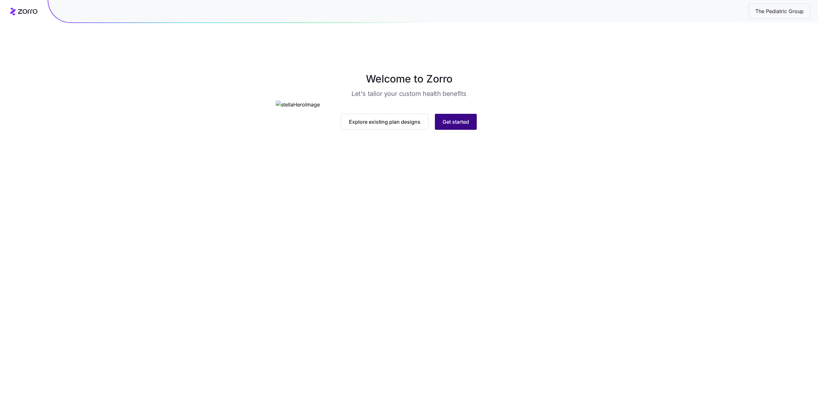
click at [463, 130] on button "Get started" at bounding box center [456, 122] width 42 height 16
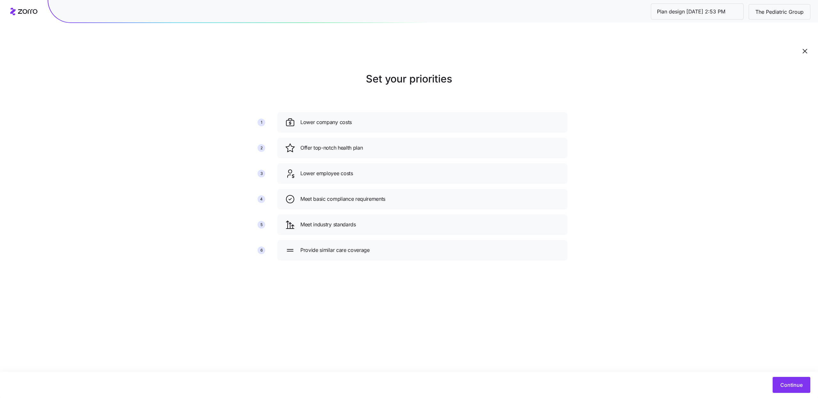
click at [741, 376] on div "Continue" at bounding box center [409, 385] width 818 height 26
click at [784, 383] on span "Continue" at bounding box center [792, 385] width 22 height 8
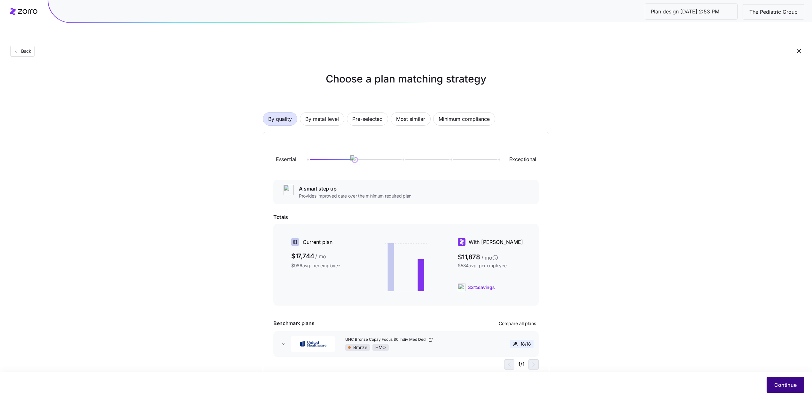
scroll to position [2, 0]
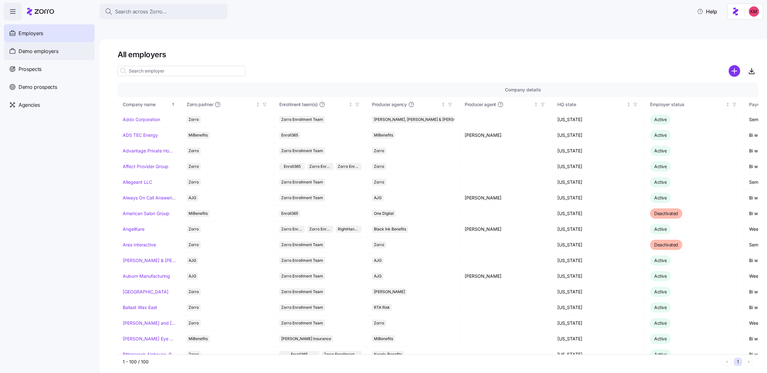
click at [48, 51] on span "Demo employers" at bounding box center [39, 51] width 40 height 8
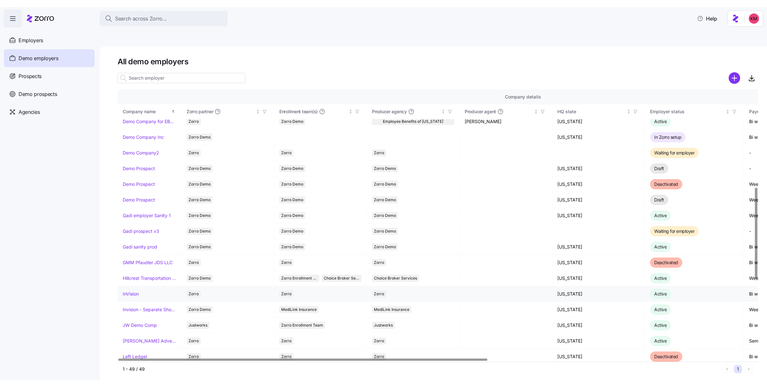
scroll to position [292, 0]
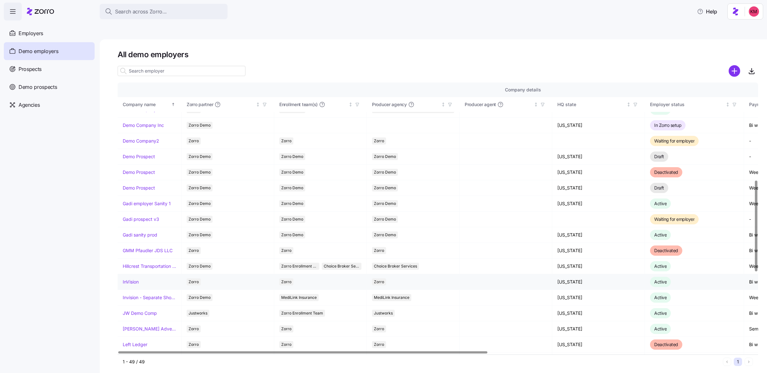
click at [132, 279] on link "InVision" at bounding box center [131, 282] width 16 height 6
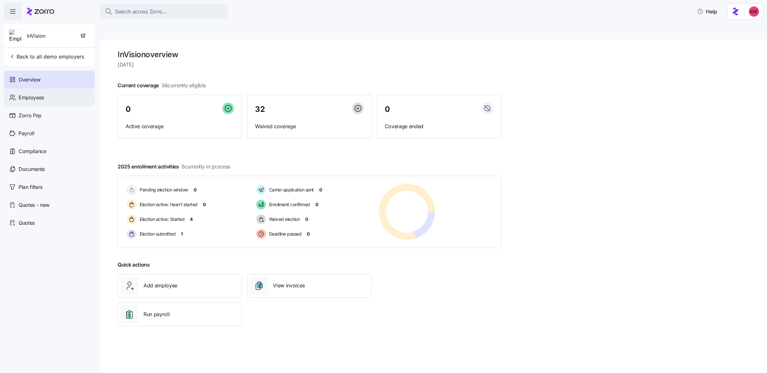
click at [50, 95] on div "Employees" at bounding box center [49, 98] width 91 height 18
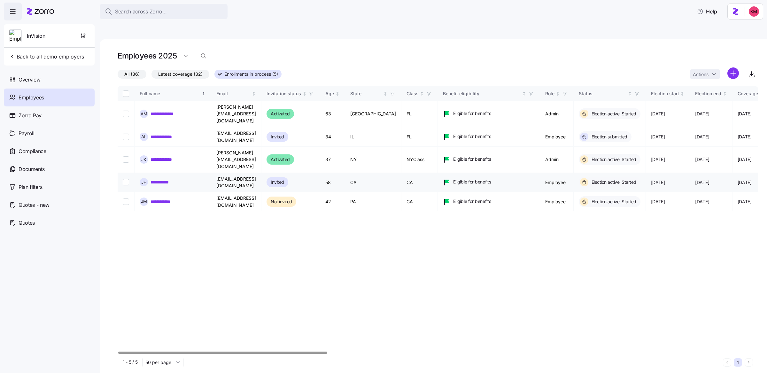
click at [166, 179] on link "**********" at bounding box center [163, 182] width 24 height 6
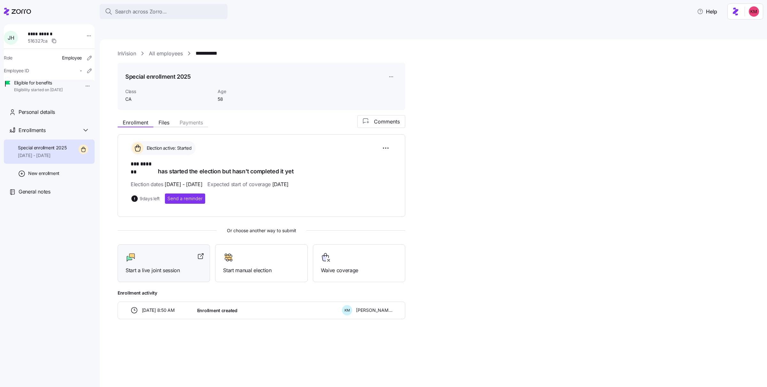
click at [170, 266] on span "Start a live joint session" at bounding box center [164, 270] width 76 height 8
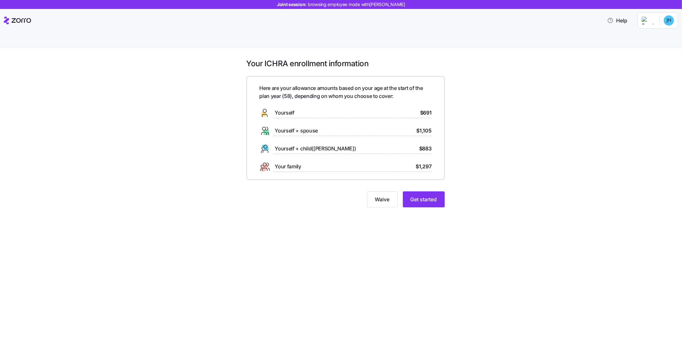
click at [474, 184] on div "Your ICHRA enrollment information Here are your allowance amounts based on your…" at bounding box center [345, 137] width 655 height 156
click at [419, 195] on span "Get started" at bounding box center [424, 199] width 27 height 8
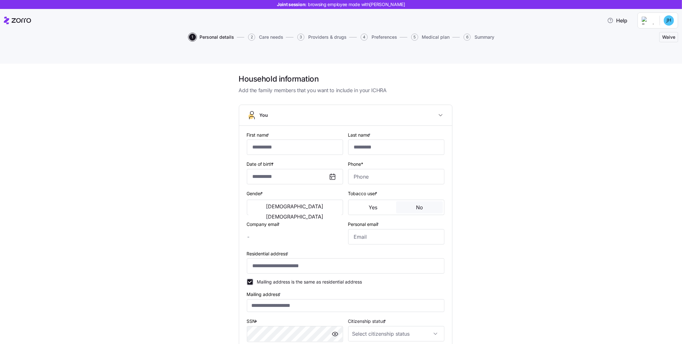
type input "***"
type input "*******"
type input "[EMAIL_ADDRESS][DOMAIN_NAME]"
type input "**********"
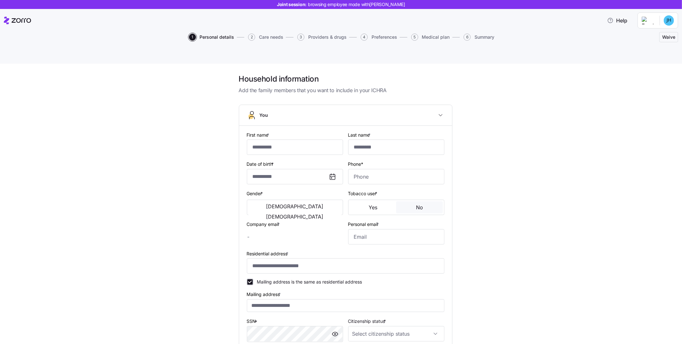
checkbox input "true"
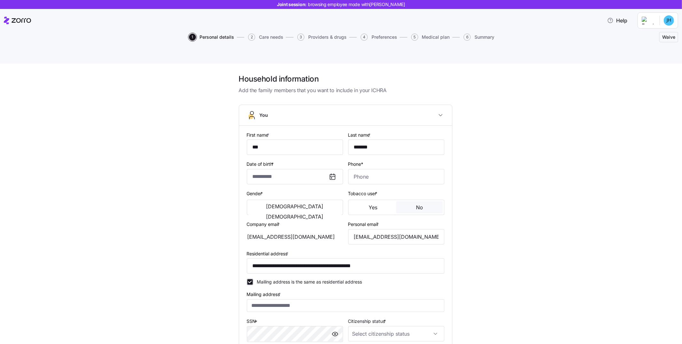
type input "**********"
type input "(234) 567-8999"
type input "US citizen"
type input "Single"
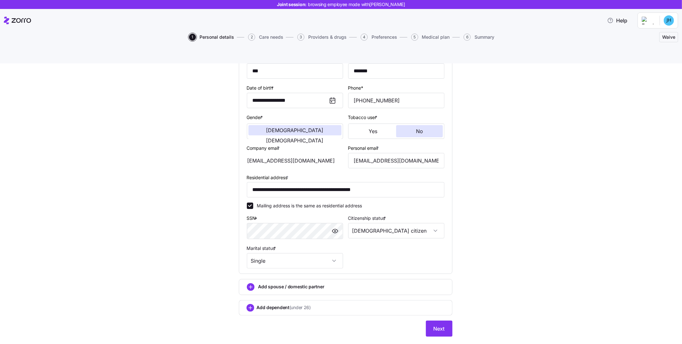
scroll to position [77, 0]
click at [437, 320] on button "Next" at bounding box center [439, 328] width 27 height 16
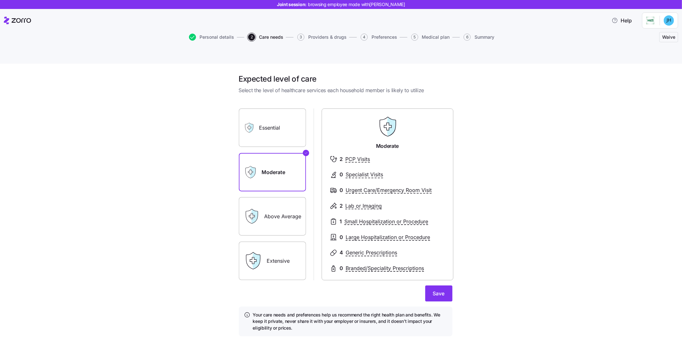
click at [294, 126] on label "Essential" at bounding box center [272, 127] width 67 height 38
click at [0, 0] on input "Essential" at bounding box center [0, 0] width 0 height 0
click at [277, 161] on label "Moderate" at bounding box center [272, 172] width 67 height 38
click at [0, 0] on input "Moderate" at bounding box center [0, 0] width 0 height 0
click at [270, 204] on label "Above Average" at bounding box center [272, 216] width 67 height 38
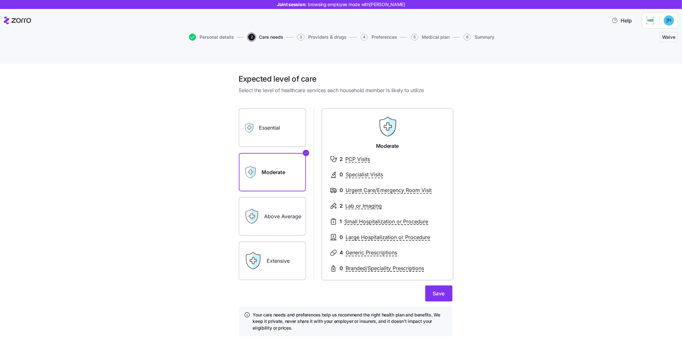
click at [0, 0] on input "Above Average" at bounding box center [0, 0] width 0 height 0
click at [286, 252] on label "Extensive" at bounding box center [272, 260] width 67 height 38
click at [0, 0] on input "Extensive" at bounding box center [0, 0] width 0 height 0
click at [284, 166] on label "Moderate" at bounding box center [272, 172] width 67 height 38
click at [0, 0] on input "Moderate" at bounding box center [0, 0] width 0 height 0
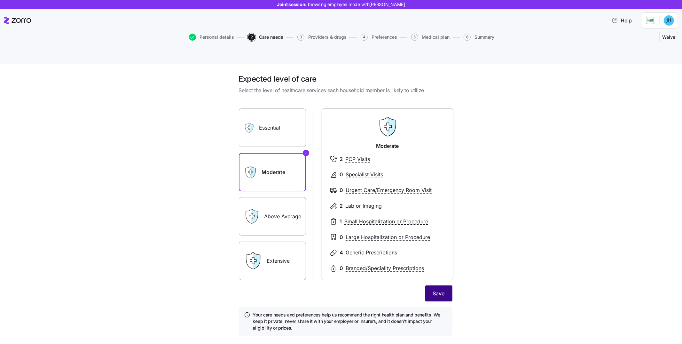
click at [442, 285] on button "Save" at bounding box center [438, 293] width 27 height 16
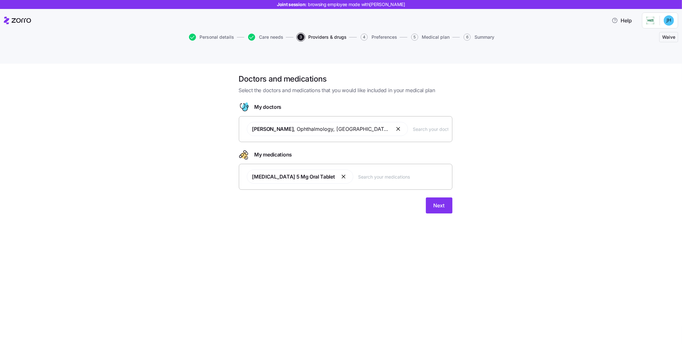
click at [425, 118] on div "William Smith , Ophthalmology , San Diego, CA" at bounding box center [345, 129] width 205 height 22
click at [413, 125] on input "text" at bounding box center [430, 128] width 35 height 7
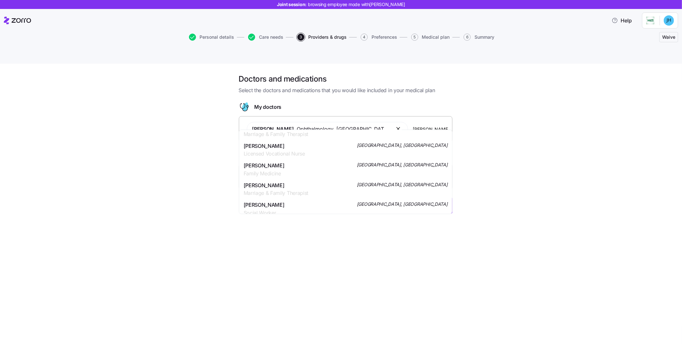
scroll to position [714, 0]
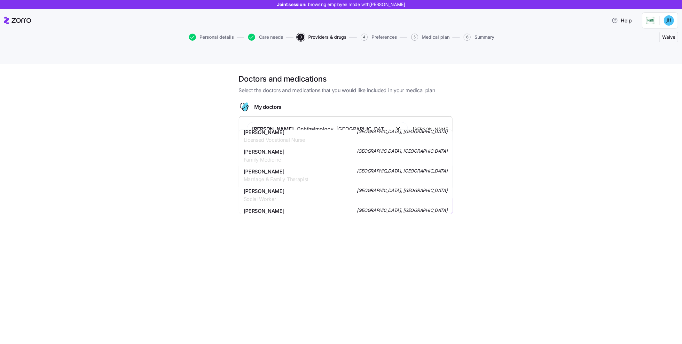
type input "johnson"
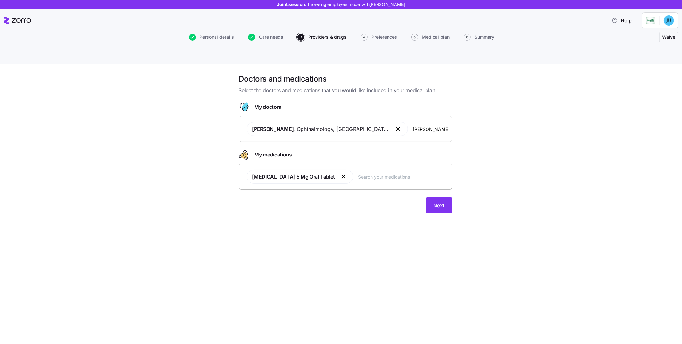
click at [531, 145] on div "Doctors and medications Select the doctors and medications that you would like …" at bounding box center [345, 147] width 655 height 147
click at [365, 166] on div "Lisinopril 5 Mg Oral Tablet" at bounding box center [345, 177] width 205 height 22
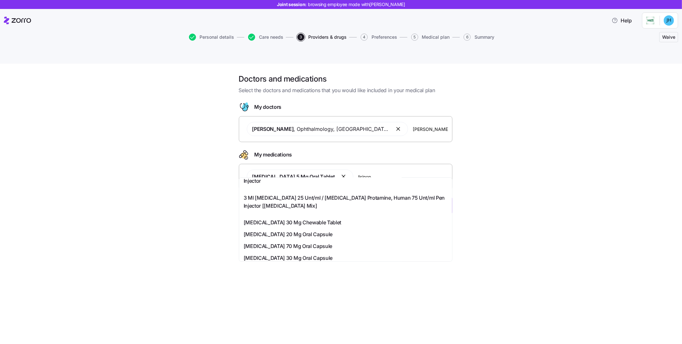
scroll to position [252, 0]
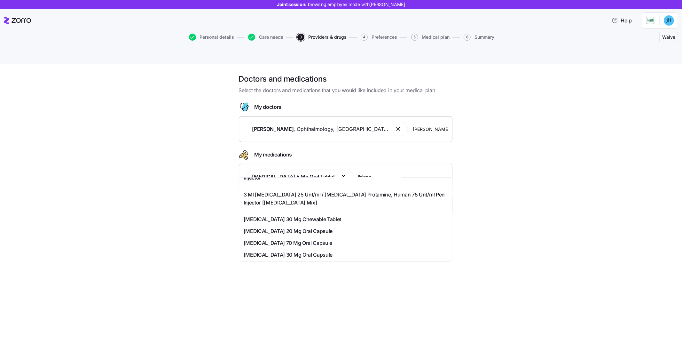
type input "lisinop"
drag, startPoint x: 571, startPoint y: 201, endPoint x: 559, endPoint y: 211, distance: 16.4
click at [571, 201] on div "Doctors and medications Select the doctors and medications that you would like …" at bounding box center [345, 147] width 655 height 147
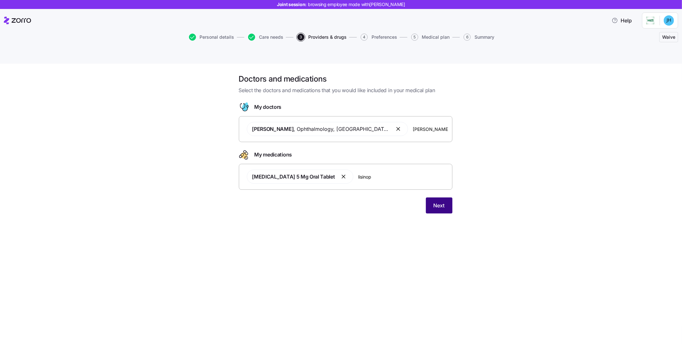
click at [441, 201] on span "Next" at bounding box center [439, 205] width 11 height 8
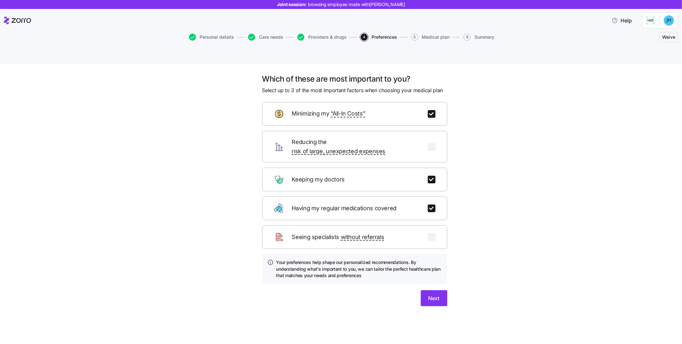
click at [504, 281] on div "Which of these are most important to you? Select up to 3 of the most important …" at bounding box center [345, 197] width 655 height 247
click at [441, 290] on button "Next" at bounding box center [434, 298] width 27 height 16
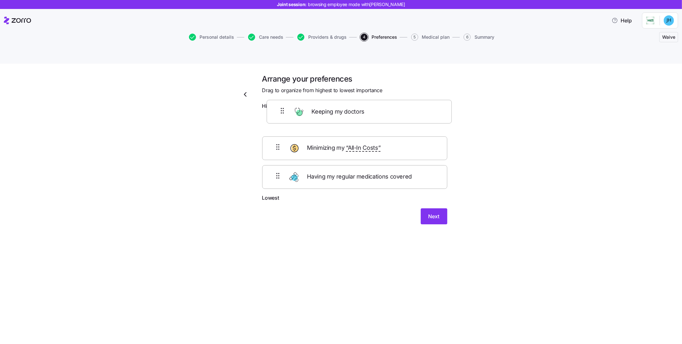
drag, startPoint x: 275, startPoint y: 135, endPoint x: 278, endPoint y: 131, distance: 4.3
click at [279, 113] on div "Minimizing my “All-In Costs” Keeping my doctors Having my regular medications c…" at bounding box center [354, 153] width 185 height 81
drag, startPoint x: 277, startPoint y: 156, endPoint x: 271, endPoint y: 129, distance: 28.5
click at [271, 129] on div "Keeping my doctors Minimizing my “All-In Costs” Having my regular medications c…" at bounding box center [354, 153] width 185 height 81
drag, startPoint x: 273, startPoint y: 110, endPoint x: 267, endPoint y: 153, distance: 43.3
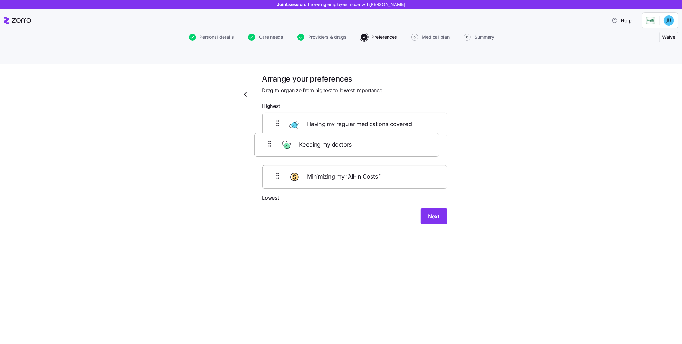
click at [265, 149] on div "Keeping my doctors Having my regular medications covered Minimizing my “All-In …" at bounding box center [354, 153] width 185 height 81
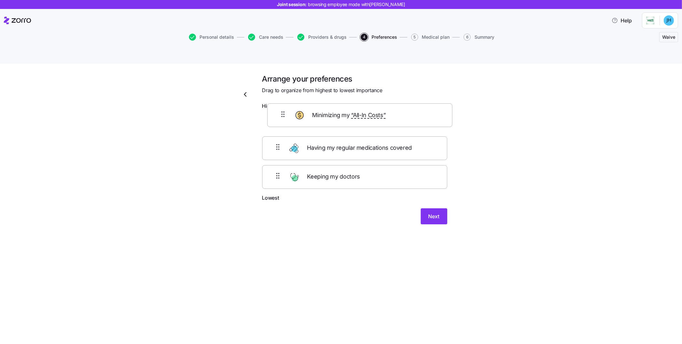
drag, startPoint x: 275, startPoint y: 169, endPoint x: 280, endPoint y: 97, distance: 72.7
click at [280, 102] on form "Highest Having my regular medications covered Keeping my doctors Minimizing my …" at bounding box center [354, 163] width 185 height 122
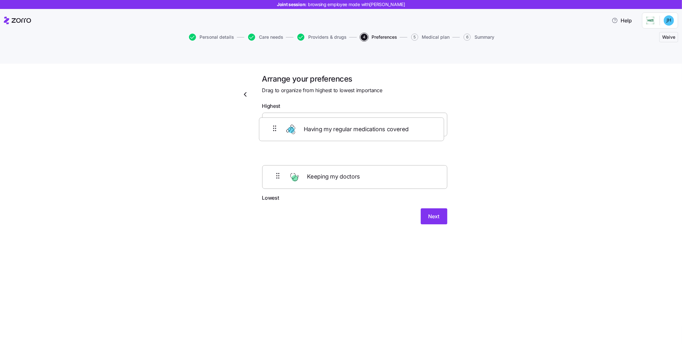
drag, startPoint x: 277, startPoint y: 165, endPoint x: 274, endPoint y: 123, distance: 42.0
click at [274, 123] on div "Minimizing my “All-In Costs” Keeping my doctors Having my regular medications c…" at bounding box center [354, 153] width 185 height 81
drag, startPoint x: 278, startPoint y: 168, endPoint x: 278, endPoint y: 136, distance: 32.3
click at [278, 136] on div "Minimizing my “All-In Costs” Having my regular medications covered Keeping my d…" at bounding box center [354, 153] width 185 height 81
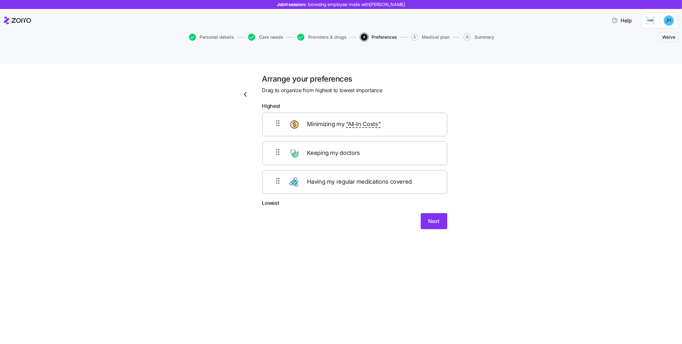
drag, startPoint x: 483, startPoint y: 178, endPoint x: 442, endPoint y: 189, distance: 42.0
click at [482, 178] on div "Arrange your preferences Drag to organize from highest to lowest importance Hig…" at bounding box center [345, 159] width 655 height 171
click at [433, 213] on button "Next" at bounding box center [434, 221] width 27 height 16
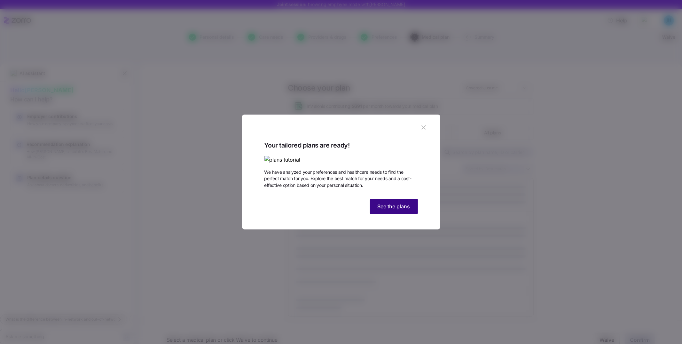
click at [383, 210] on span "See the plans" at bounding box center [394, 206] width 33 height 8
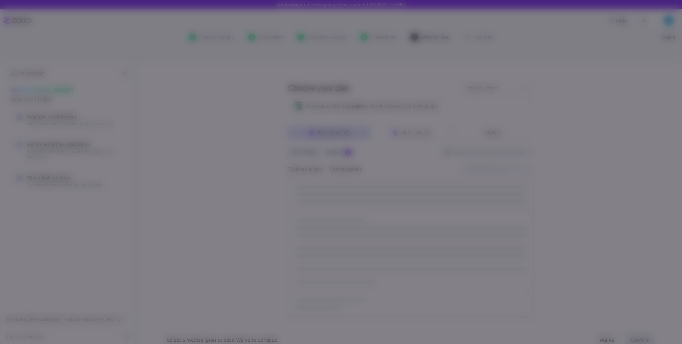
type textarea "x"
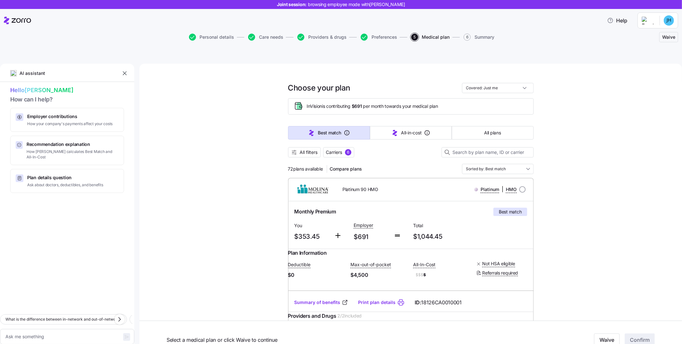
click at [125, 69] on div "AI assistant" at bounding box center [67, 75] width 134 height 13
click at [124, 70] on icon "button" at bounding box center [124, 73] width 6 height 6
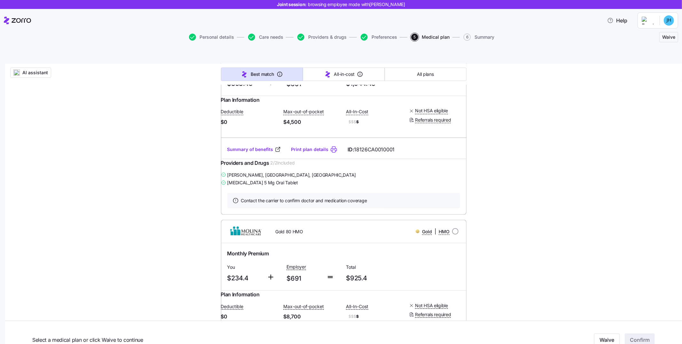
scroll to position [14, 0]
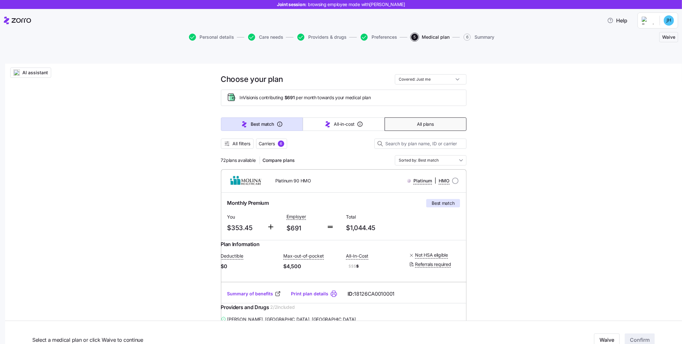
click at [410, 117] on button "All plans" at bounding box center [426, 123] width 82 height 13
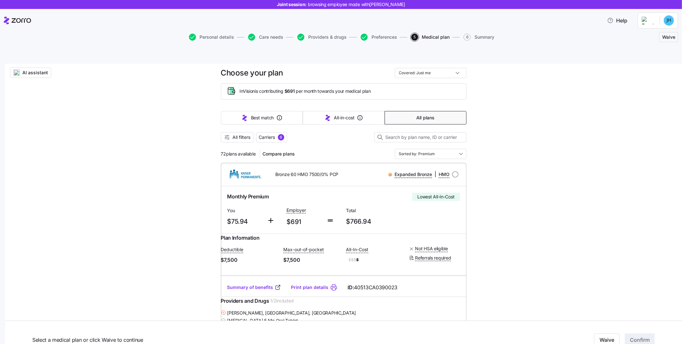
scroll to position [24, 0]
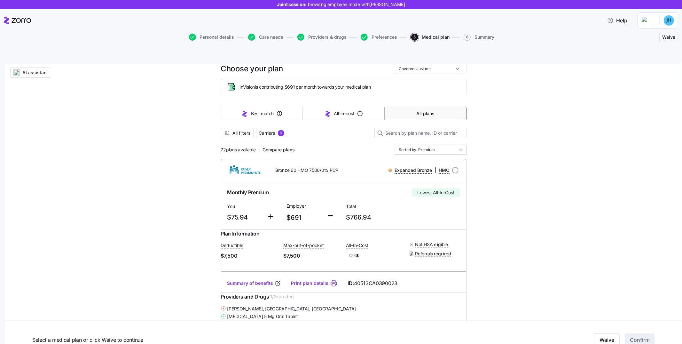
click at [428, 145] on input "Sorted by: Premium" at bounding box center [431, 150] width 72 height 10
click at [235, 130] on span "All filters" at bounding box center [242, 133] width 18 height 6
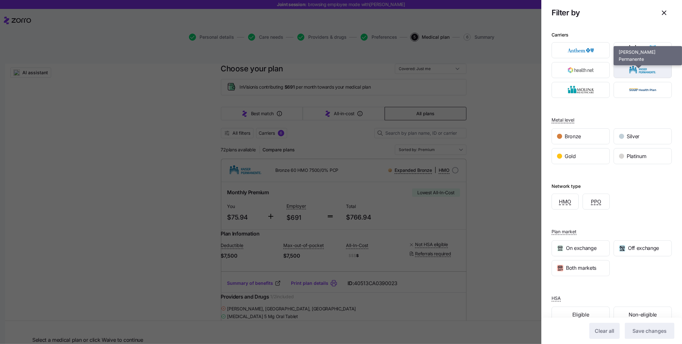
click at [649, 69] on img "button" at bounding box center [642, 70] width 47 height 13
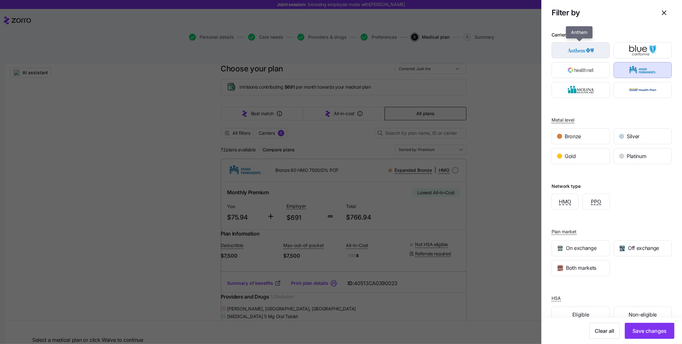
click at [584, 53] on img "button" at bounding box center [580, 50] width 47 height 13
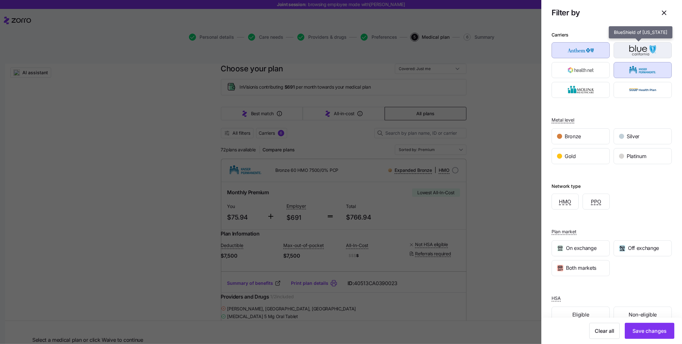
click at [648, 51] on img "button" at bounding box center [642, 50] width 47 height 13
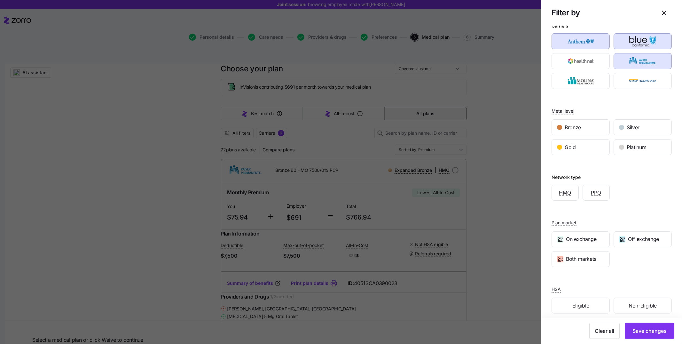
scroll to position [16, 0]
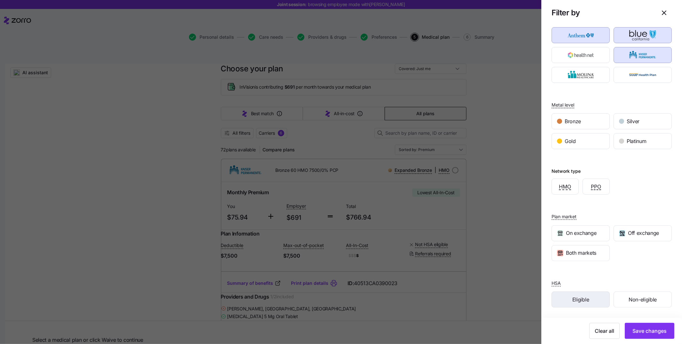
click at [586, 302] on span "Eligible" at bounding box center [580, 299] width 17 height 8
click at [632, 330] on span "Save changes" at bounding box center [649, 331] width 34 height 8
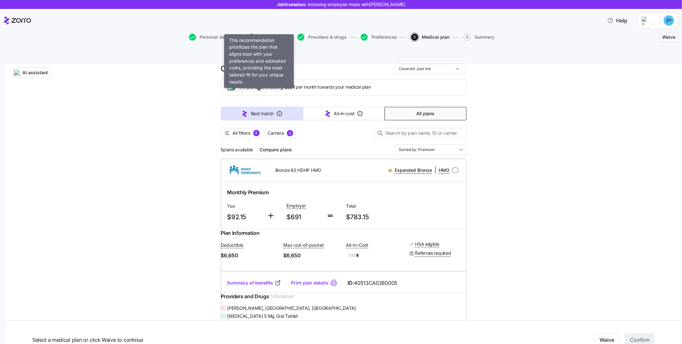
click at [263, 110] on span "Best match" at bounding box center [262, 113] width 23 height 6
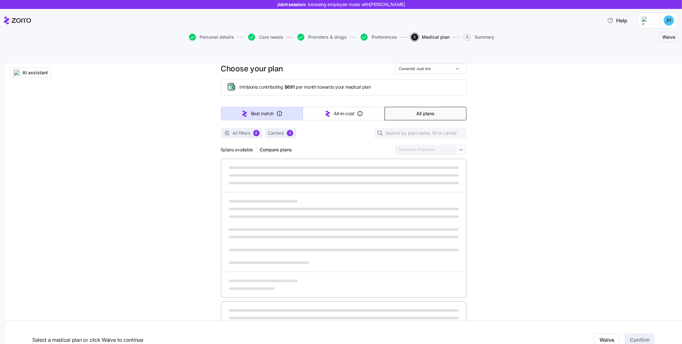
type input "Sorted by: Best match"
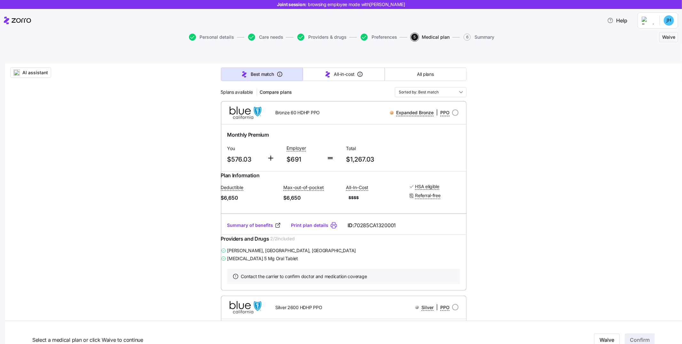
scroll to position [0, 0]
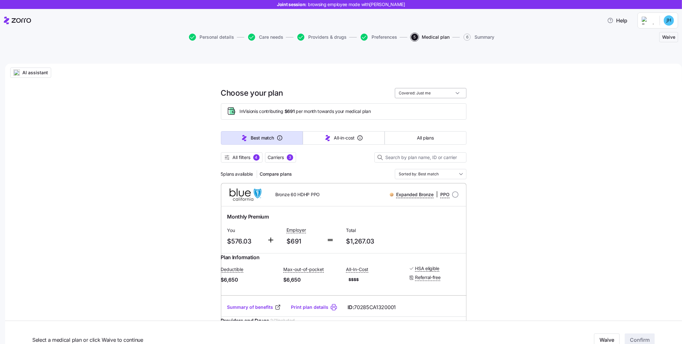
click at [461, 88] on input "Covered: Just me" at bounding box center [431, 93] width 72 height 10
click at [351, 152] on div "All filters 4 Carriers 3" at bounding box center [344, 157] width 246 height 10
click at [454, 88] on input "Covered: Just me" at bounding box center [431, 93] width 72 height 10
click at [32, 69] on span "AI assistant" at bounding box center [35, 72] width 26 height 6
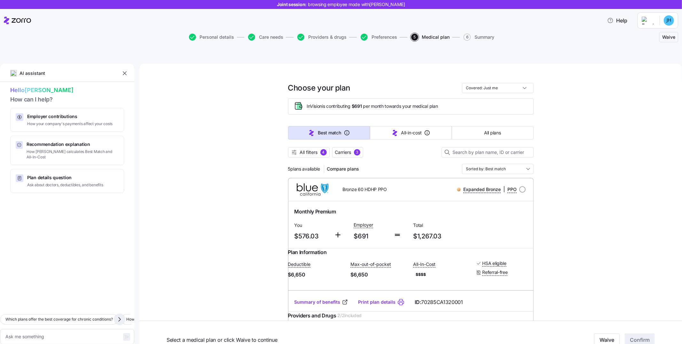
click at [118, 315] on icon "button" at bounding box center [120, 319] width 8 height 8
click at [119, 315] on icon "button" at bounding box center [120, 319] width 8 height 8
type textarea "x"
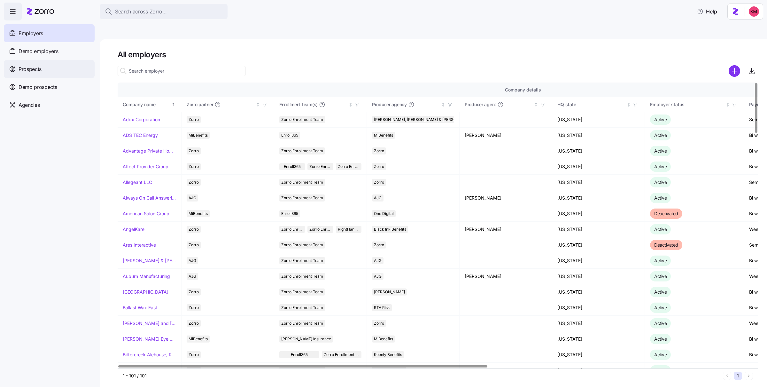
click at [41, 70] on span "Prospects" at bounding box center [30, 69] width 23 height 8
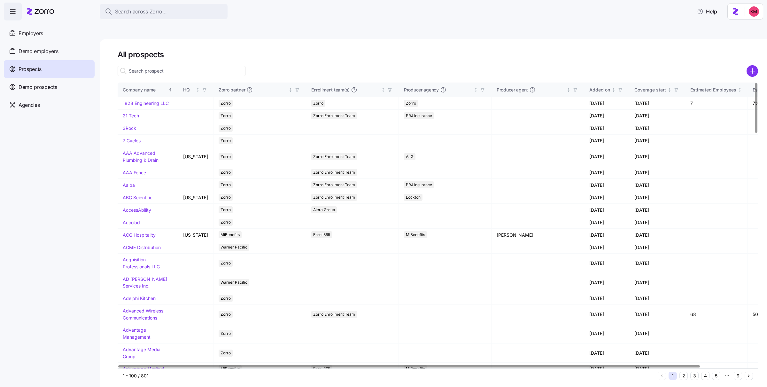
click at [194, 65] on div at bounding box center [182, 71] width 128 height 13
click at [189, 65] on div at bounding box center [182, 71] width 128 height 13
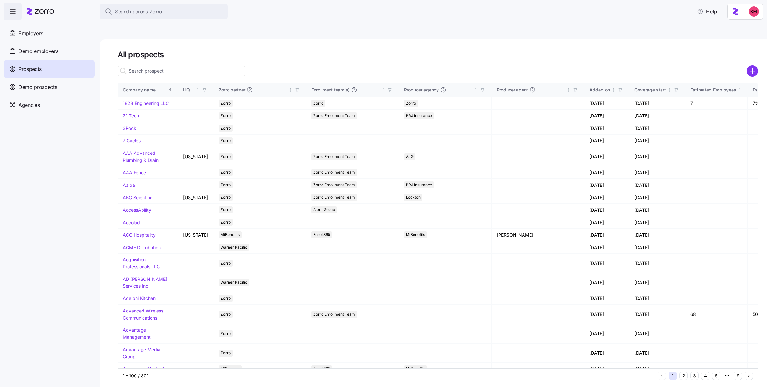
click at [189, 65] on div at bounding box center [182, 71] width 128 height 13
click at [188, 66] on input at bounding box center [182, 71] width 128 height 10
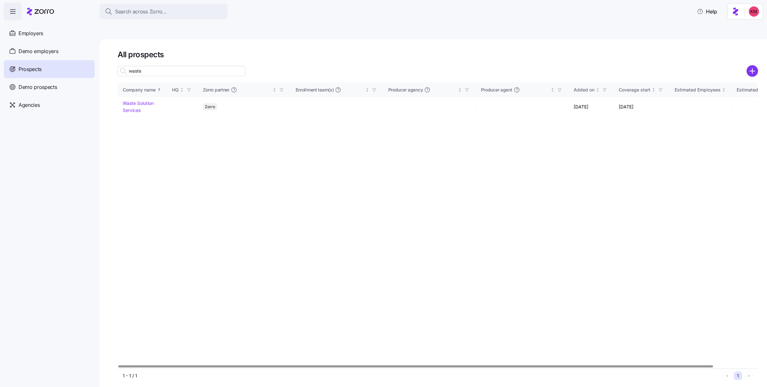
type input "waste"
drag, startPoint x: 641, startPoint y: 134, endPoint x: 649, endPoint y: 125, distance: 11.8
click at [641, 135] on div "Company name HQ Zorro partner Enrollment team(s) Producer agency Producer agent…" at bounding box center [438, 225] width 641 height 286
click at [750, 71] on icon "add icon" at bounding box center [752, 71] width 5 height 0
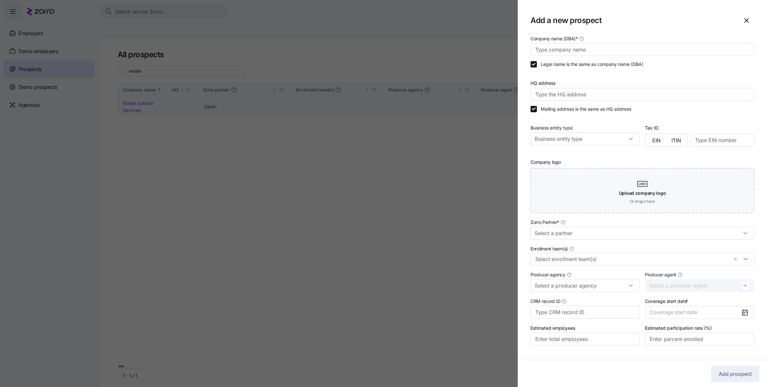
click at [195, 97] on div at bounding box center [383, 193] width 767 height 387
click at [152, 85] on div at bounding box center [383, 193] width 767 height 387
click at [149, 100] on div at bounding box center [383, 193] width 767 height 387
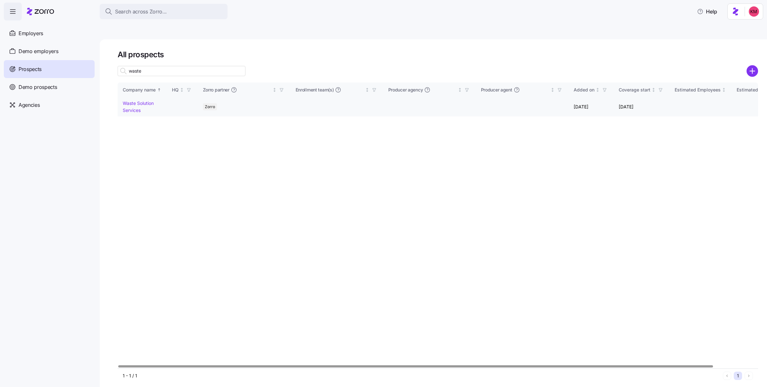
click at [132, 100] on link "Waste Solution Services" at bounding box center [138, 106] width 31 height 12
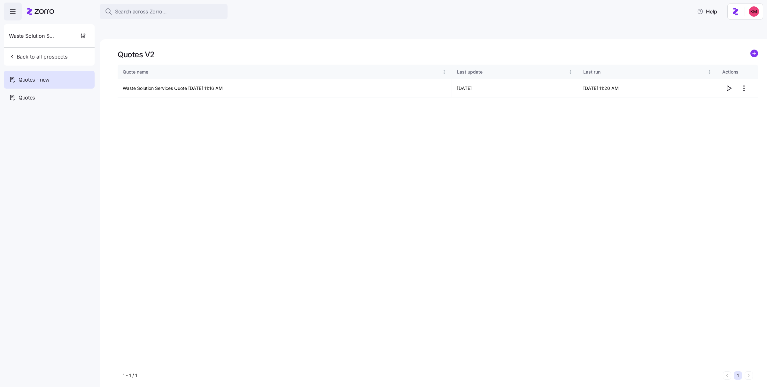
click at [756, 39] on div "Quotes V2 Quote name Last update Last run Actions Waste Solution Services Quote…" at bounding box center [434, 220] width 668 height 363
click at [755, 50] on circle "add icon" at bounding box center [754, 53] width 7 height 7
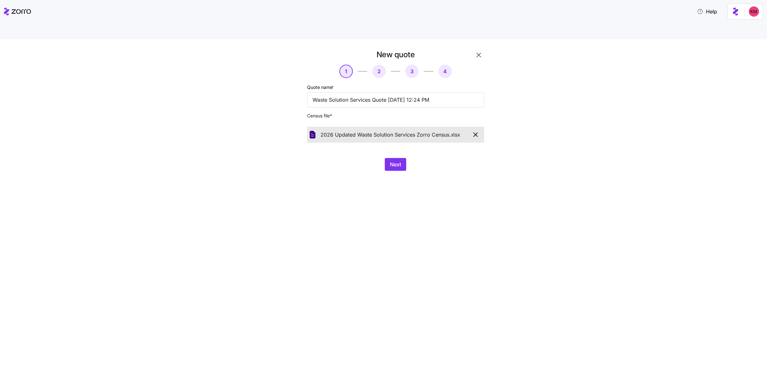
click at [335, 93] on div "Quote name * Waste Solution Services Quote 10/10/2025 12:24 PM Census file * 20…" at bounding box center [395, 112] width 177 height 59
click at [329, 92] on input "Waste Solution Services Quote 10/10/2025 12:24 PM" at bounding box center [395, 99] width 177 height 15
type input "Updated 2026 Roster Waste Solution Services Quote 10/10/2025 12:24 PM"
click at [404, 158] on button "Next" at bounding box center [395, 164] width 21 height 13
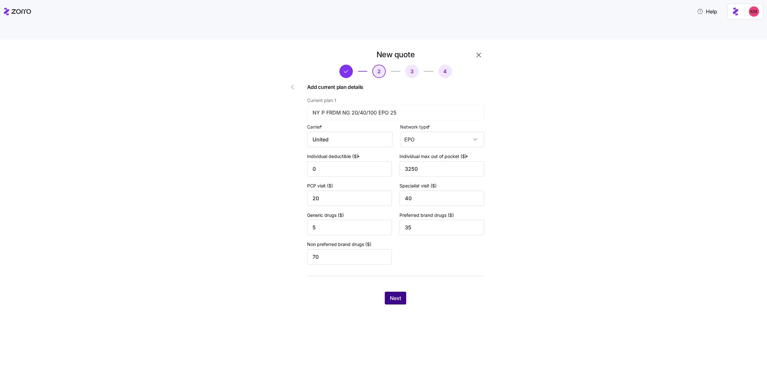
click at [400, 294] on span "Next" at bounding box center [395, 298] width 11 height 8
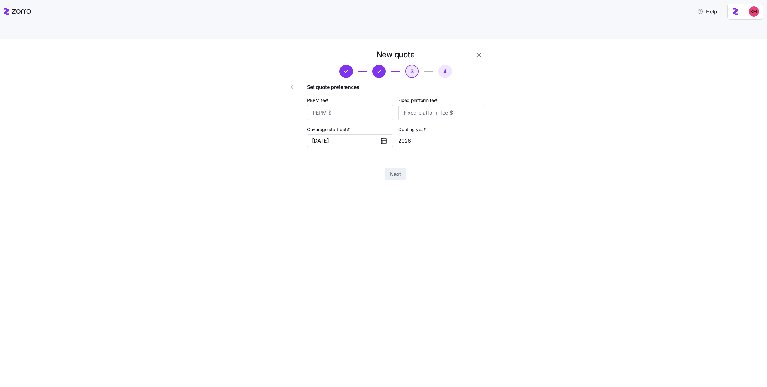
click at [330, 97] on label "PEPM fee *" at bounding box center [318, 100] width 23 height 7
click at [340, 105] on input "PEPM fee *" at bounding box center [350, 112] width 86 height 15
click at [338, 105] on input "PEPM fee *" at bounding box center [350, 112] width 86 height 15
type input "20"
type input "1000"
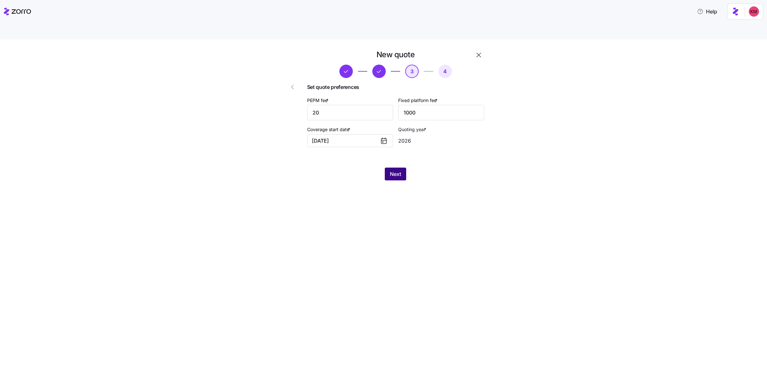
click at [397, 168] on button "Next" at bounding box center [395, 174] width 21 height 13
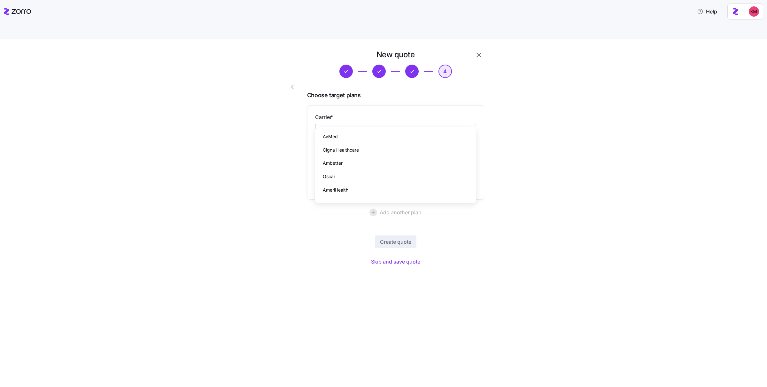
click at [366, 124] on input "Carrier *" at bounding box center [395, 132] width 161 height 16
paste input "25303NY0020001"
type input "25303NY0020001"
click at [407, 135] on div "Fidelis Care" at bounding box center [396, 136] width 156 height 13
type input "Fidelis Care"
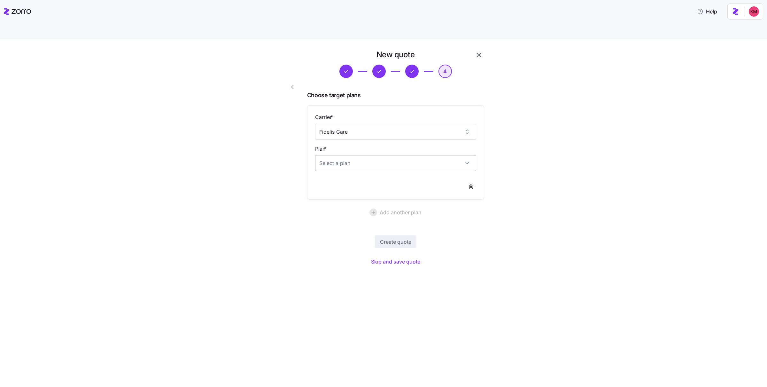
click at [389, 155] on input "Plan *" at bounding box center [395, 163] width 161 height 16
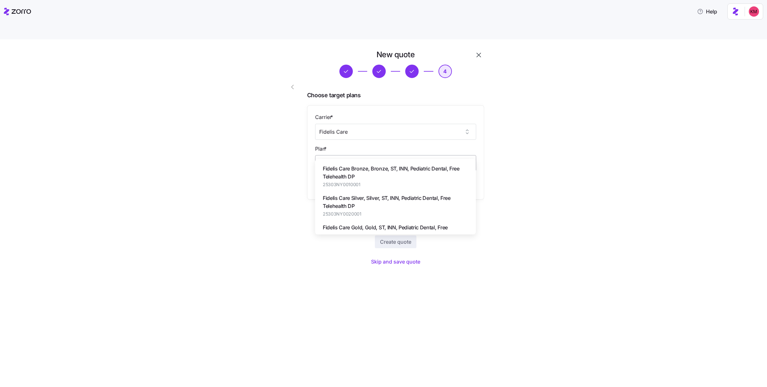
paste input "25303NY0020001"
click at [379, 177] on span "Fidelis Care Silver, Silver, ST, INN, Pediatric Dental, Free Telehealth DP" at bounding box center [396, 173] width 146 height 16
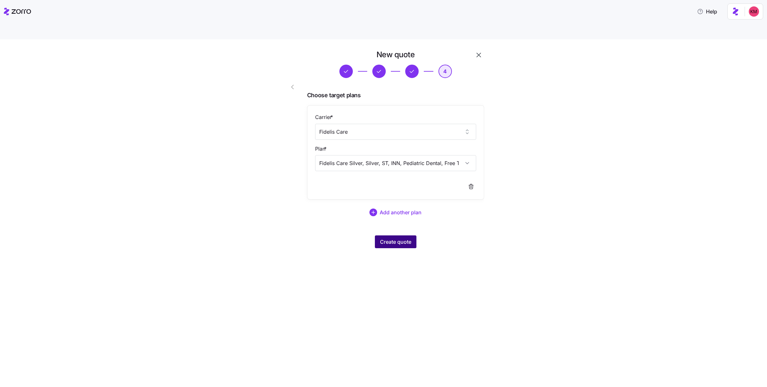
type input "Fidelis Care Silver, Silver, ST, INN, Pediatric Dental, Free Telehealth DP"
click at [381, 238] on span "Create quote" at bounding box center [395, 242] width 31 height 8
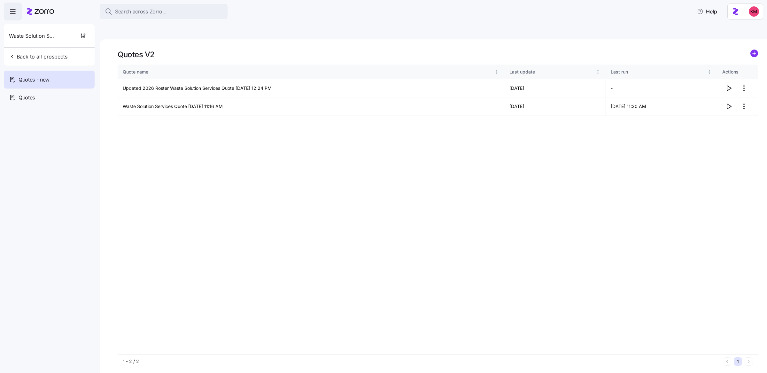
click at [562, 154] on div "Quote name Last update Last run Actions Updated 2026 Roster Waste Solution Serv…" at bounding box center [438, 210] width 641 height 290
click at [726, 84] on icon "button" at bounding box center [729, 88] width 8 height 8
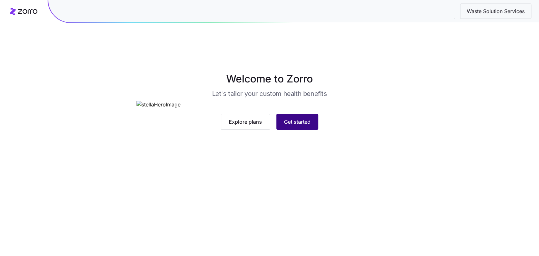
click at [292, 130] on button "Get started" at bounding box center [298, 122] width 42 height 16
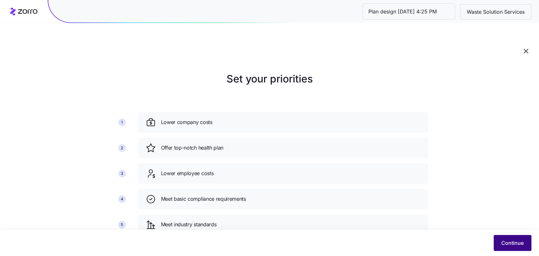
click at [522, 241] on span "Continue" at bounding box center [513, 243] width 22 height 8
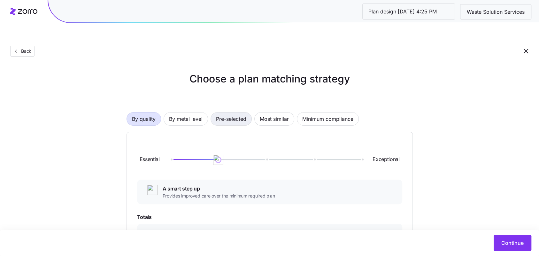
click at [230, 113] on span "Pre-selected" at bounding box center [231, 119] width 30 height 13
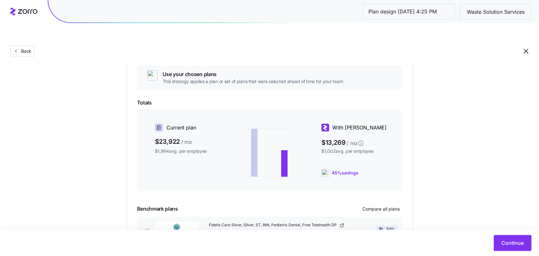
scroll to position [43, 0]
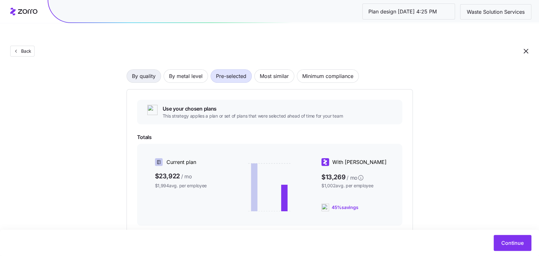
click at [149, 55] on div "By quality By metal level Pre-selected Most similar Minimum compliance Use your…" at bounding box center [270, 174] width 286 height 251
click at [148, 70] on span "By quality" at bounding box center [144, 76] width 24 height 13
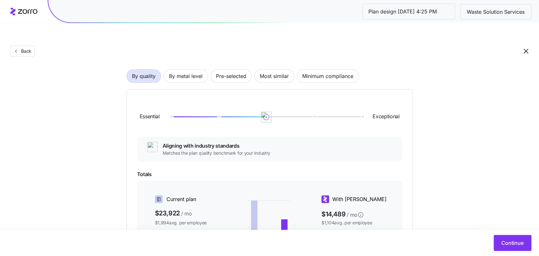
drag, startPoint x: 221, startPoint y: 102, endPoint x: 278, endPoint y: 106, distance: 57.0
click at [278, 106] on div "Essential Exceptional" at bounding box center [269, 117] width 265 height 35
click at [234, 67] on div "By quality By metal level Pre-selected Most similar Minimum compliance Essentia…" at bounding box center [270, 193] width 286 height 288
click at [233, 70] on span "Pre-selected" at bounding box center [231, 76] width 30 height 13
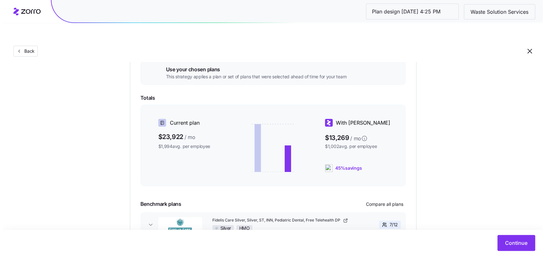
scroll to position [113, 0]
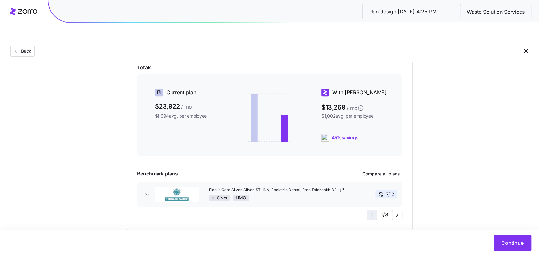
click at [393, 159] on div at bounding box center [269, 163] width 265 height 8
click at [386, 169] on button "Compare all plans" at bounding box center [381, 174] width 43 height 10
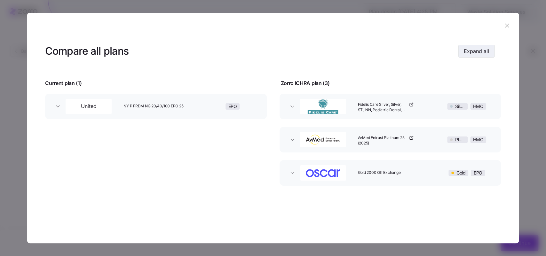
click at [478, 47] on button "Expand all" at bounding box center [476, 51] width 36 height 13
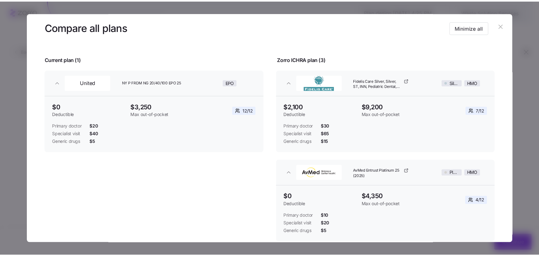
scroll to position [0, 0]
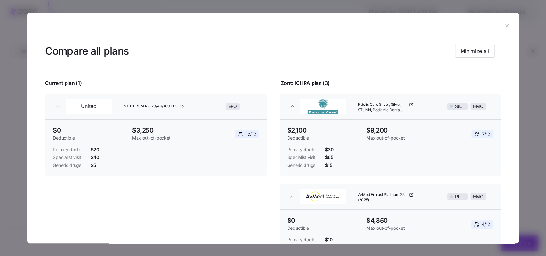
click at [507, 25] on icon "button" at bounding box center [506, 25] width 7 height 7
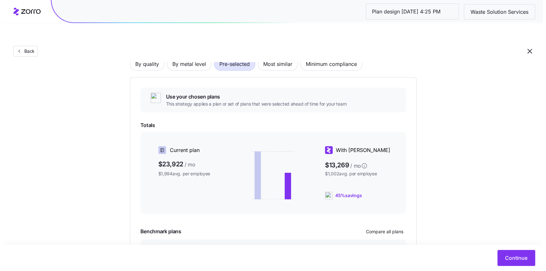
scroll to position [62, 0]
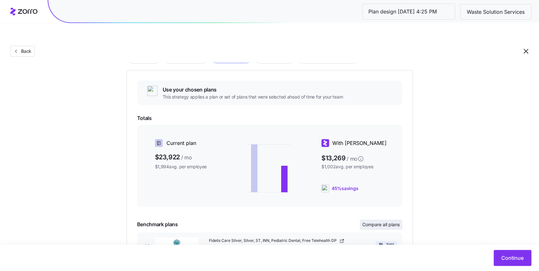
click at [393, 221] on span "Compare all plans" at bounding box center [381, 224] width 37 height 6
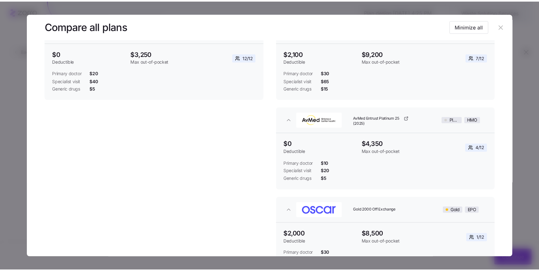
scroll to position [73, 0]
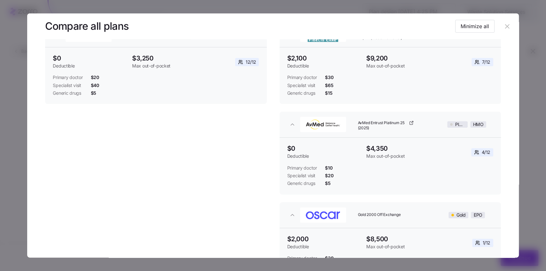
click at [503, 30] on icon "button" at bounding box center [506, 26] width 7 height 7
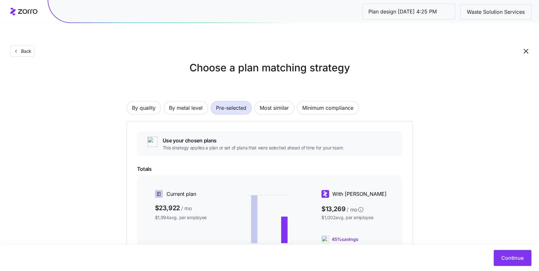
scroll to position [9, 0]
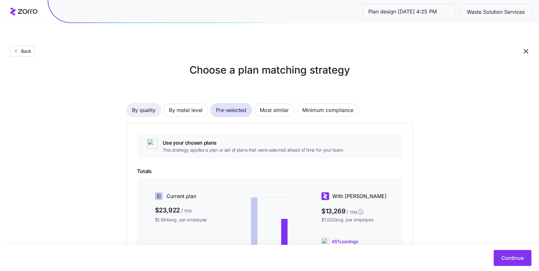
click at [139, 104] on span "By quality" at bounding box center [144, 110] width 24 height 13
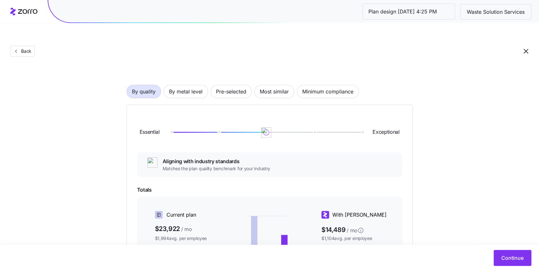
scroll to position [19, 0]
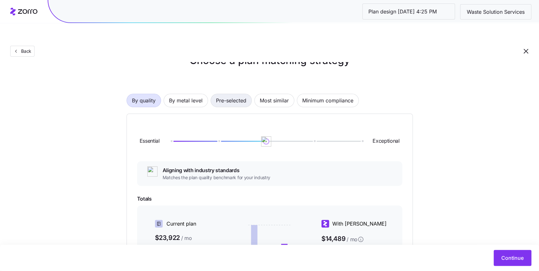
click at [228, 94] on span "Pre-selected" at bounding box center [231, 100] width 30 height 13
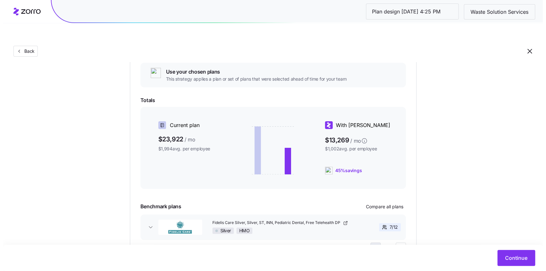
scroll to position [98, 0]
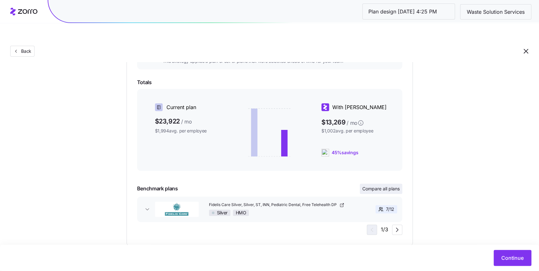
click at [387, 185] on span "Compare all plans" at bounding box center [381, 188] width 37 height 6
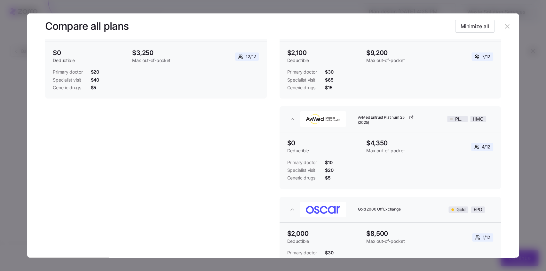
scroll to position [117, 0]
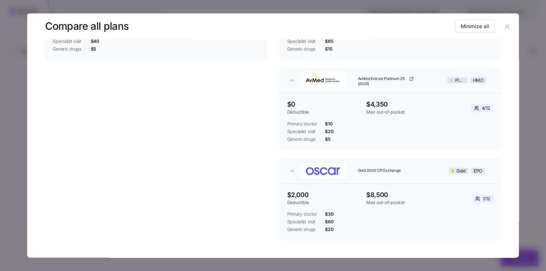
drag, startPoint x: 507, startPoint y: 27, endPoint x: 354, endPoint y: 159, distance: 202.6
click at [354, 161] on section "Compare all plans Minimize all Current plan ( 1 ) Zorro ICHRA plan ( 3 ) United…" at bounding box center [272, 135] width 491 height 244
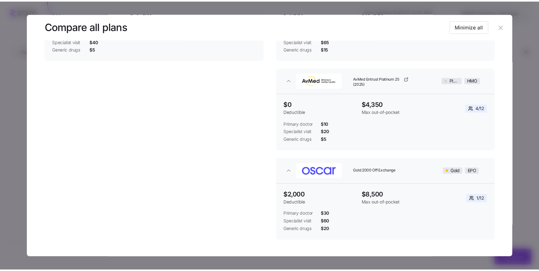
scroll to position [0, 0]
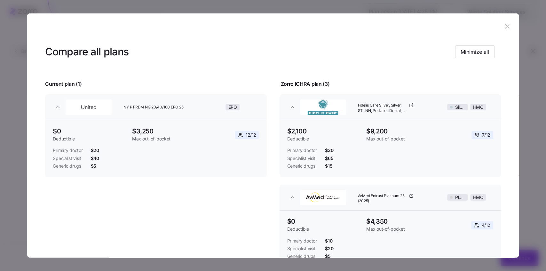
click at [503, 26] on icon "button" at bounding box center [506, 26] width 7 height 7
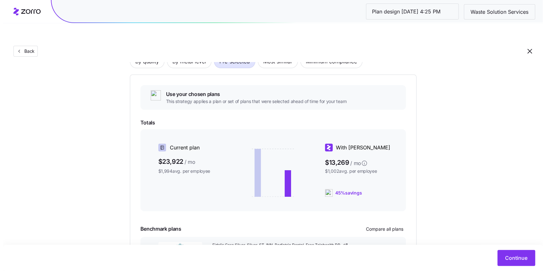
scroll to position [65, 0]
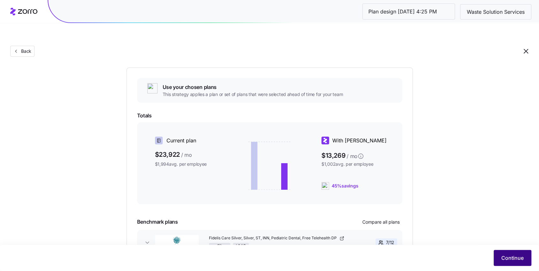
click at [502, 256] on span "Continue" at bounding box center [513, 258] width 22 height 8
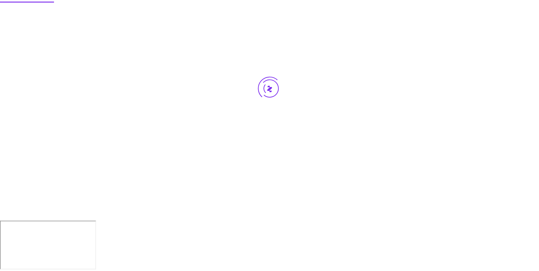
scroll to position [0, 0]
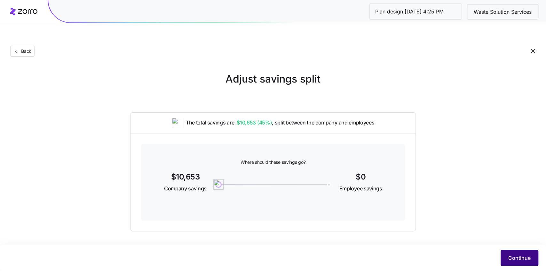
click at [512, 261] on span "Continue" at bounding box center [519, 258] width 22 height 8
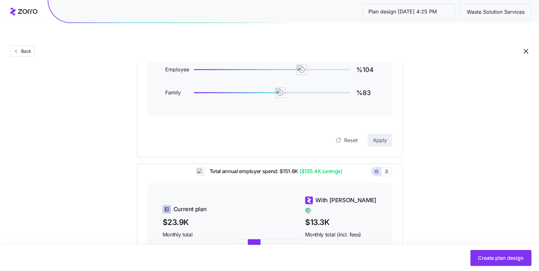
scroll to position [54, 0]
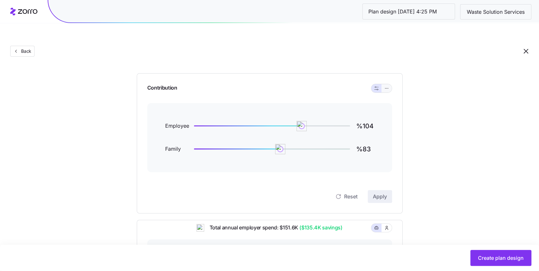
click at [389, 86] on span "button" at bounding box center [386, 88] width 5 height 5
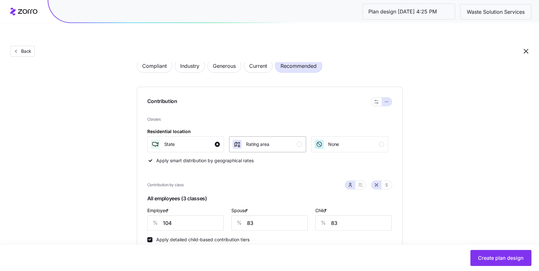
scroll to position [0, 0]
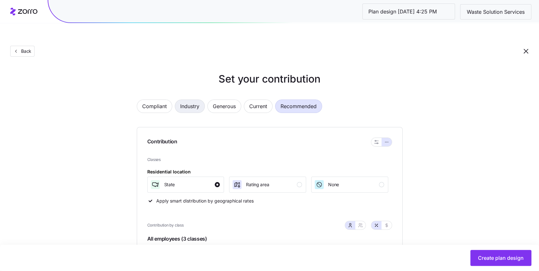
click at [181, 100] on span "Industry" at bounding box center [189, 106] width 19 height 13
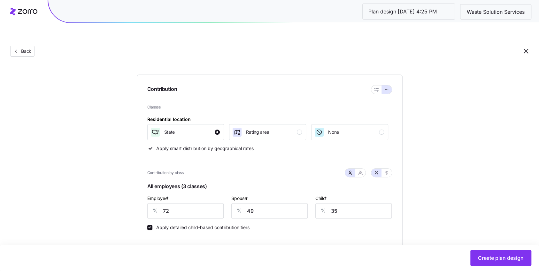
scroll to position [45, 0]
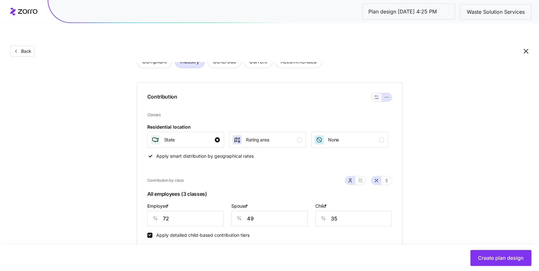
click at [374, 95] on icon "button" at bounding box center [376, 97] width 4 height 4
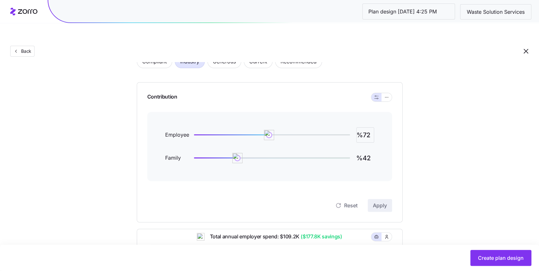
click at [366, 127] on input "%72" at bounding box center [365, 134] width 18 height 15
type input "%80"
click at [369, 150] on input "%42" at bounding box center [365, 157] width 18 height 15
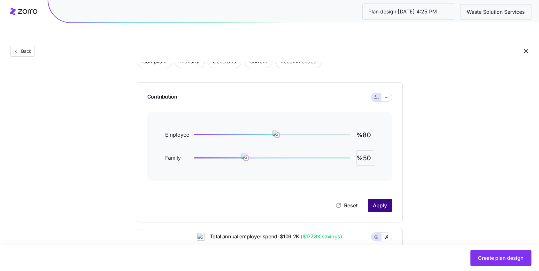
type input "%50"
click at [383, 201] on span "Apply" at bounding box center [380, 205] width 14 height 8
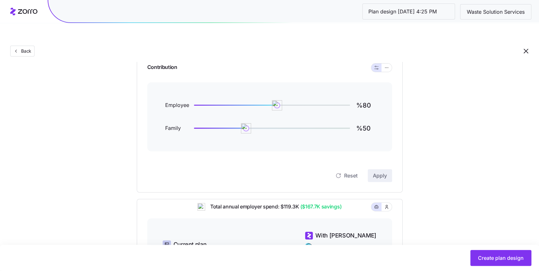
scroll to position [77, 0]
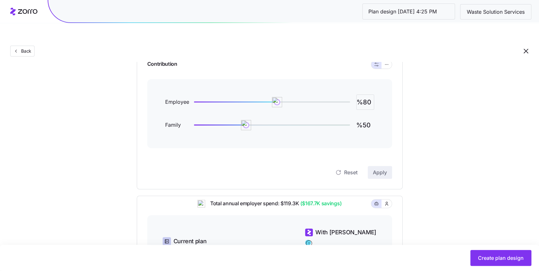
click at [364, 95] on input "%80" at bounding box center [365, 102] width 18 height 15
type input "%90"
type input "%60"
click at [387, 166] on button "Apply" at bounding box center [380, 172] width 24 height 13
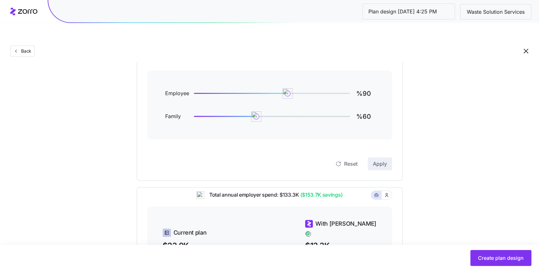
scroll to position [0, 0]
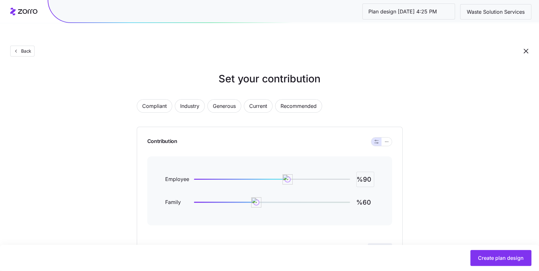
click at [371, 172] on input "%90" at bounding box center [365, 179] width 18 height 15
type input "%100"
click at [380, 244] on button "Apply" at bounding box center [380, 250] width 24 height 13
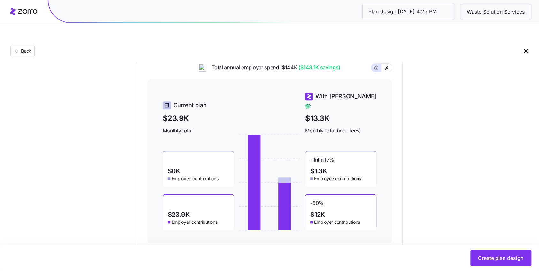
scroll to position [215, 0]
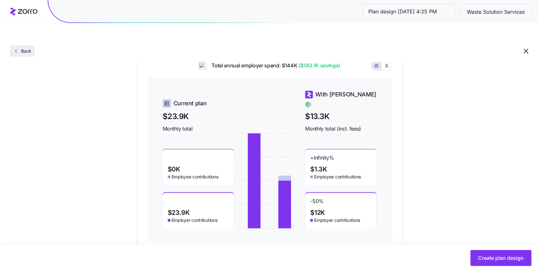
click at [31, 48] on span "Back" at bounding box center [25, 51] width 13 height 6
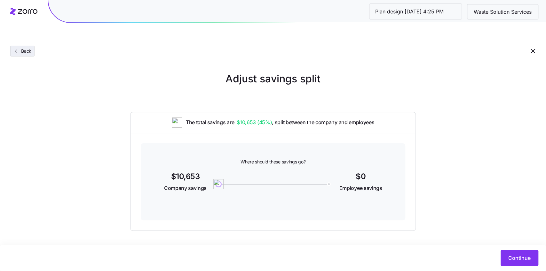
click at [23, 32] on div "Back" at bounding box center [273, 38] width 546 height 47
click at [24, 46] on button "Back" at bounding box center [22, 51] width 24 height 11
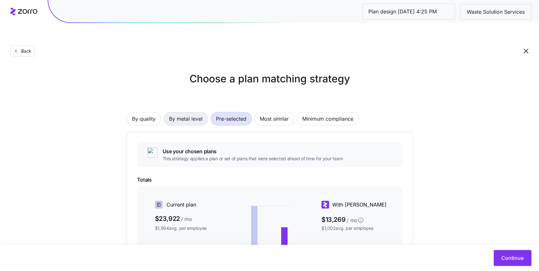
click at [175, 113] on span "By metal level" at bounding box center [186, 119] width 34 height 13
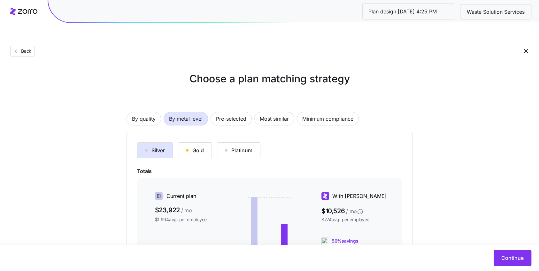
click at [181, 143] on button "Gold" at bounding box center [195, 151] width 34 height 16
click at [228, 113] on span "Pre-selected" at bounding box center [231, 119] width 30 height 13
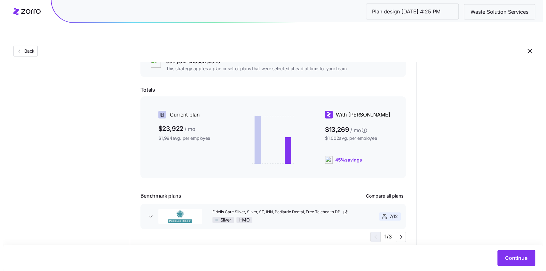
scroll to position [97, 0]
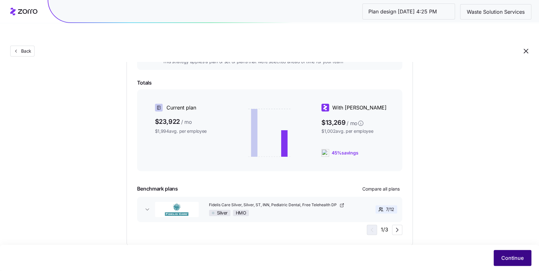
click at [511, 254] on button "Continue" at bounding box center [513, 258] width 38 height 16
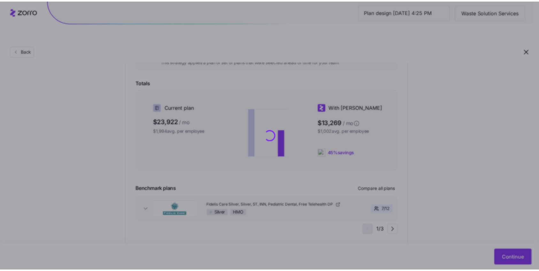
scroll to position [0, 0]
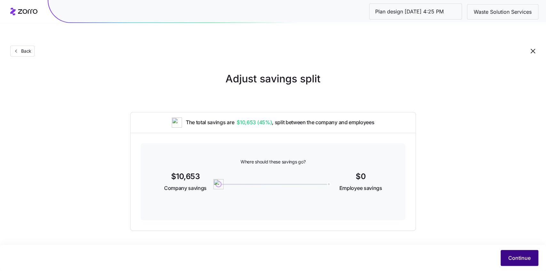
click at [506, 259] on button "Continue" at bounding box center [519, 258] width 38 height 16
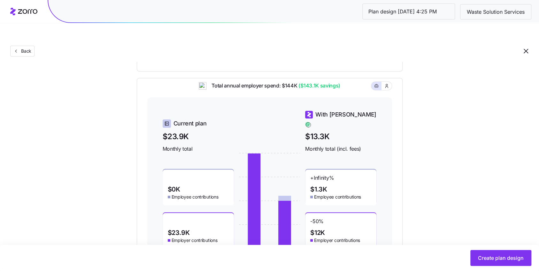
scroll to position [197, 0]
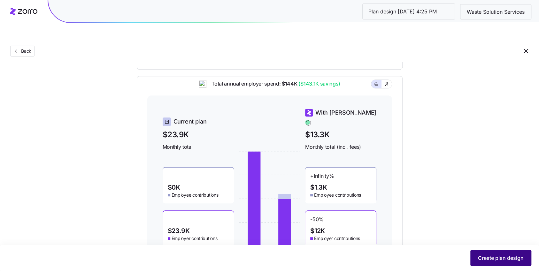
click at [506, 263] on button "Create plan design" at bounding box center [501, 258] width 61 height 16
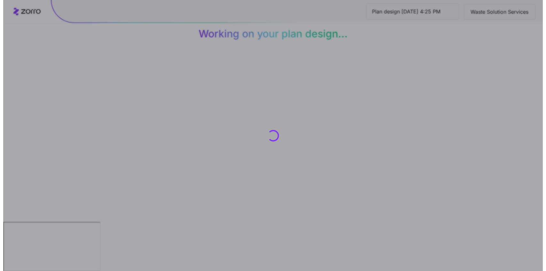
scroll to position [0, 0]
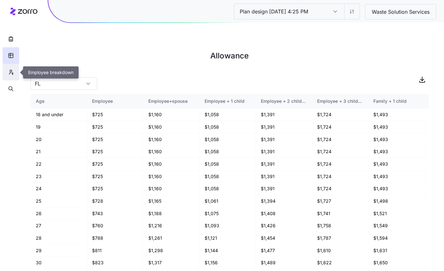
click at [10, 67] on button "button" at bounding box center [11, 72] width 17 height 17
